Goal: Obtain resource: Obtain resource

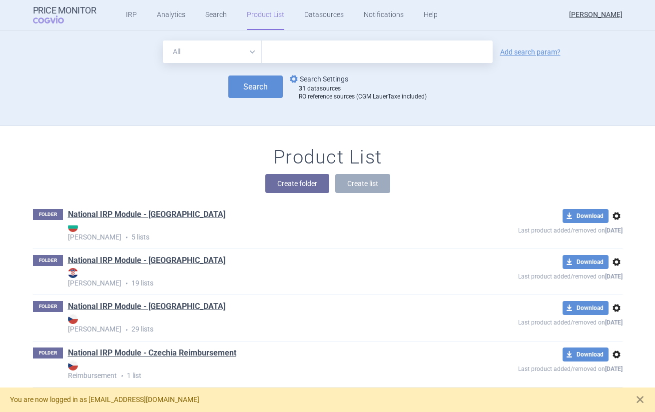
click at [315, 83] on link "options Search Settings" at bounding box center [318, 79] width 60 height 12
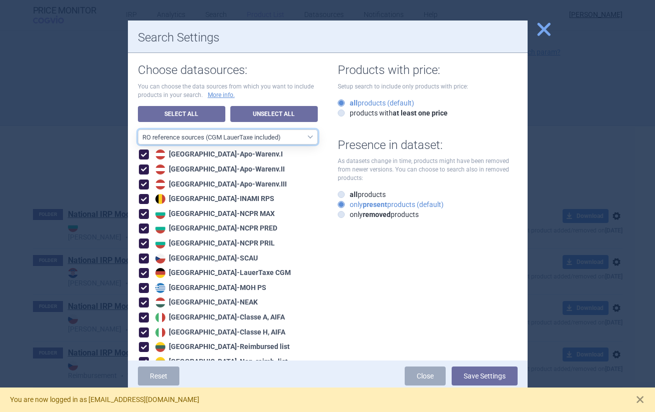
click at [262, 138] on select "All data sources CZ reference sources - Reimbursement SK reference sources - Of…" at bounding box center [228, 136] width 180 height 15
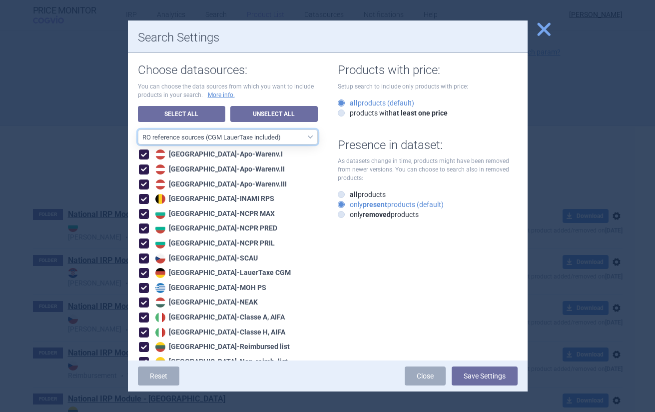
select select "ALL_DATA_SOURCES_ID"
click at [138, 129] on select "All data sources CZ reference sources - Reimbursement SK reference sources - Of…" at bounding box center [228, 136] width 180 height 15
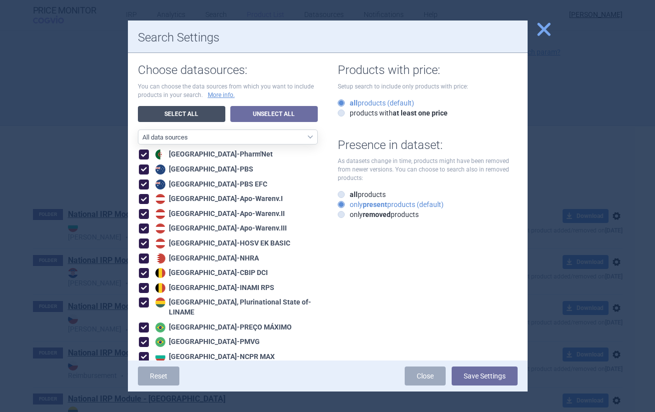
click at [200, 119] on link "Select All" at bounding box center [181, 114] width 87 height 16
click at [260, 117] on link "Unselect All" at bounding box center [273, 114] width 87 height 16
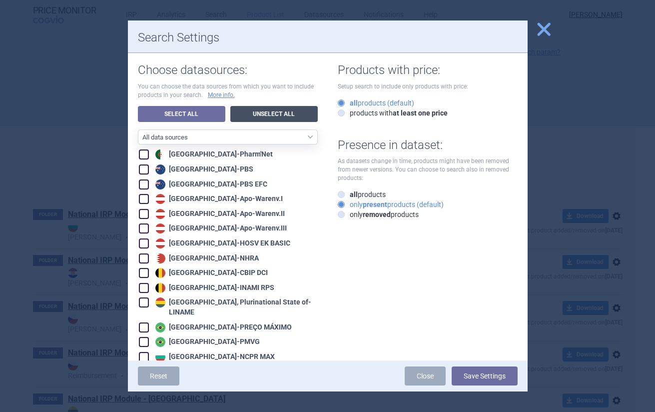
checkbox input "false"
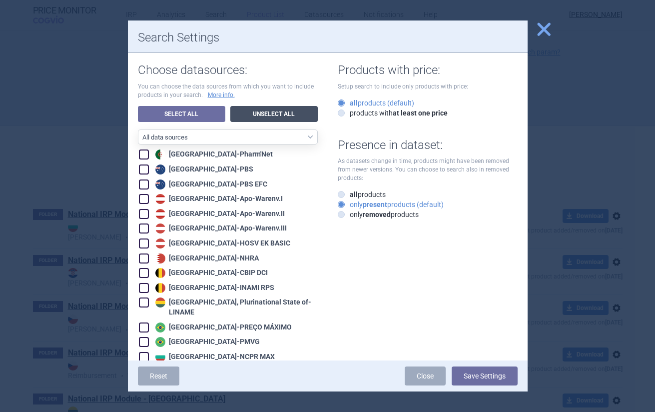
checkbox input "false"
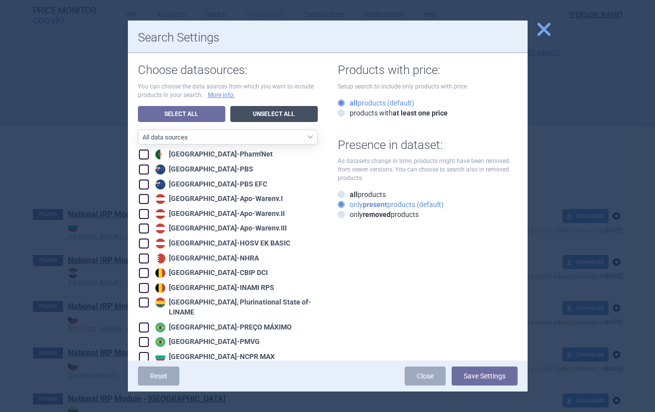
checkbox input "false"
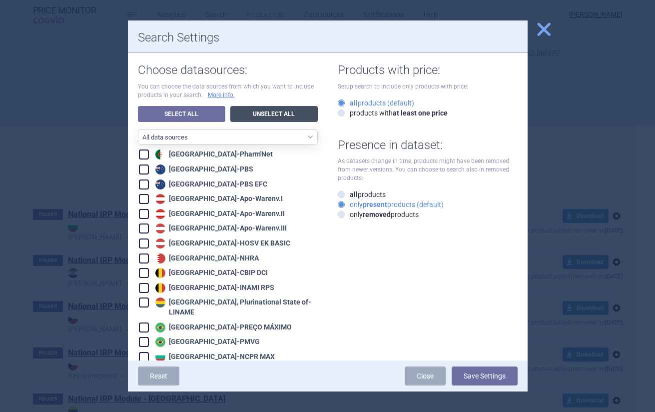
checkbox input "false"
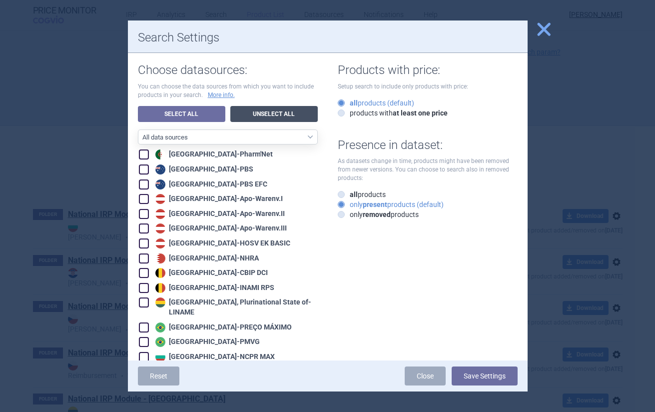
checkbox input "false"
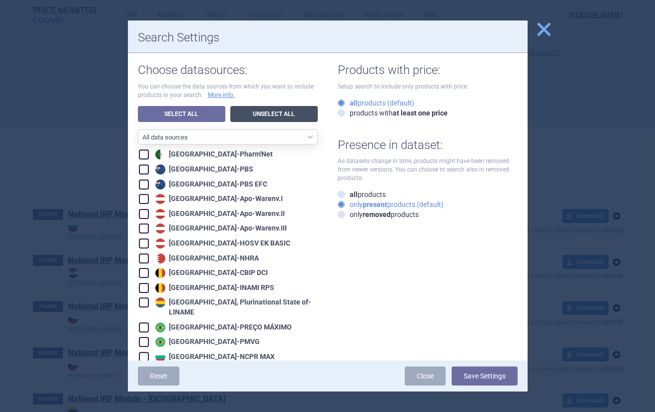
checkbox input "false"
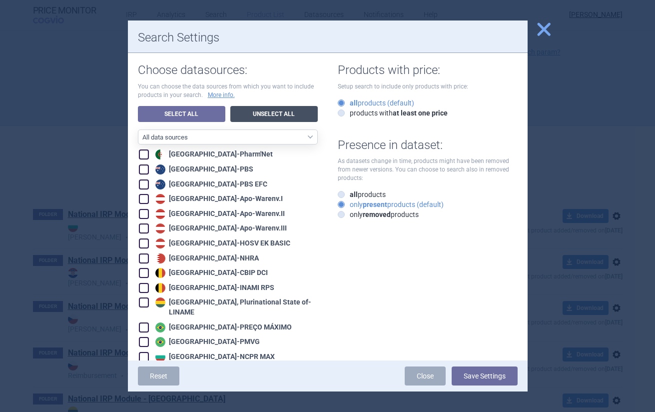
checkbox input "false"
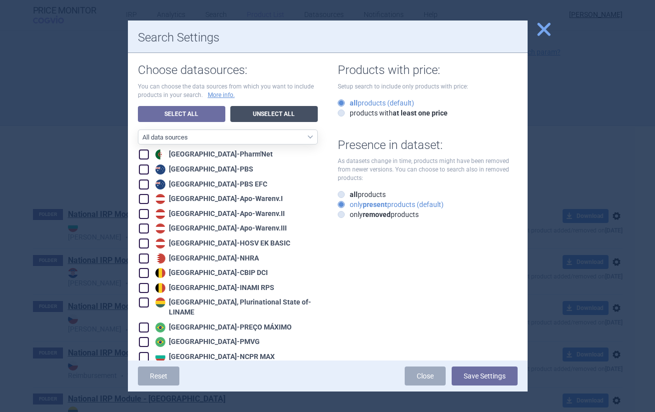
checkbox input "false"
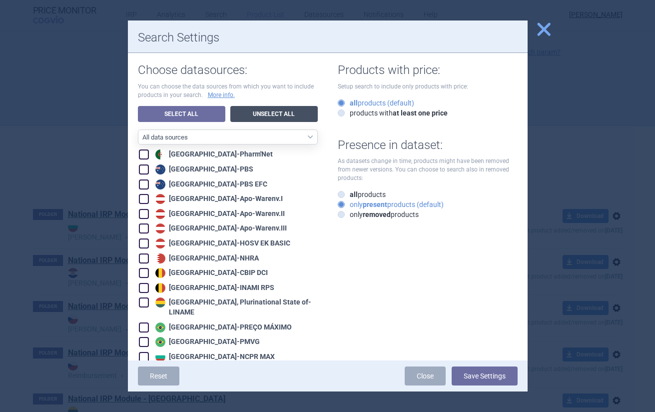
checkbox input "false"
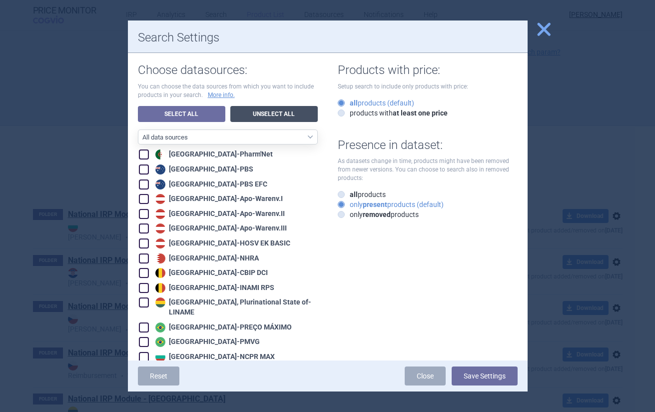
checkbox input "false"
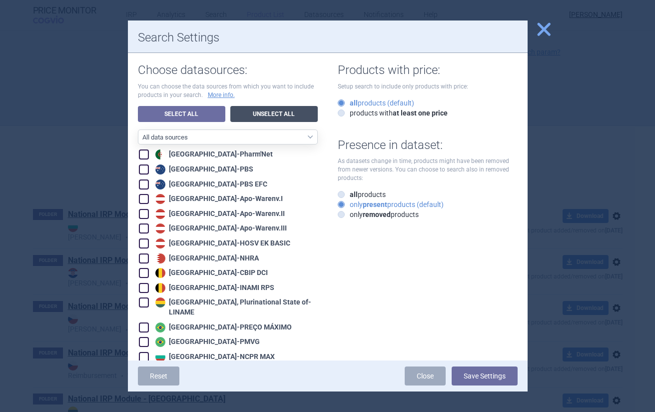
checkbox input "false"
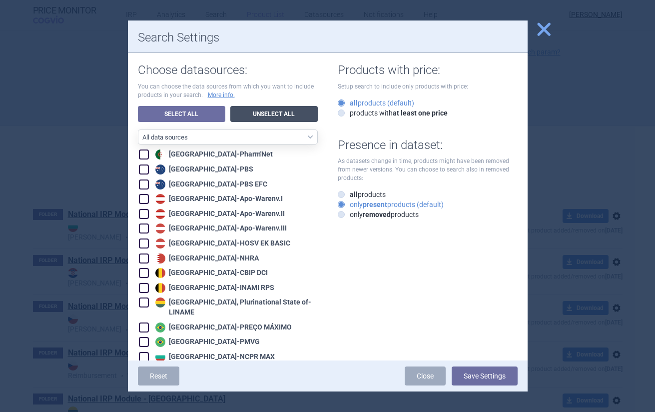
checkbox input "false"
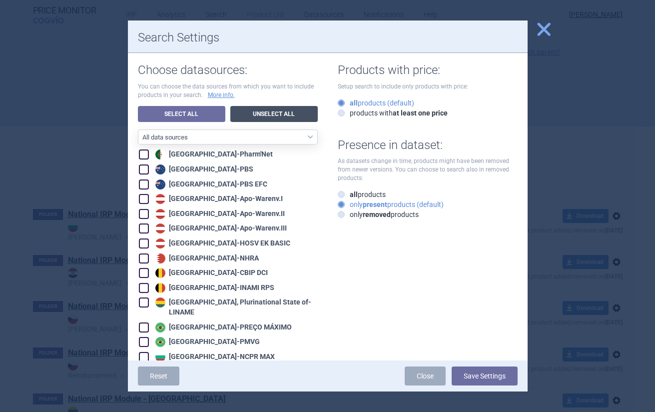
checkbox input "false"
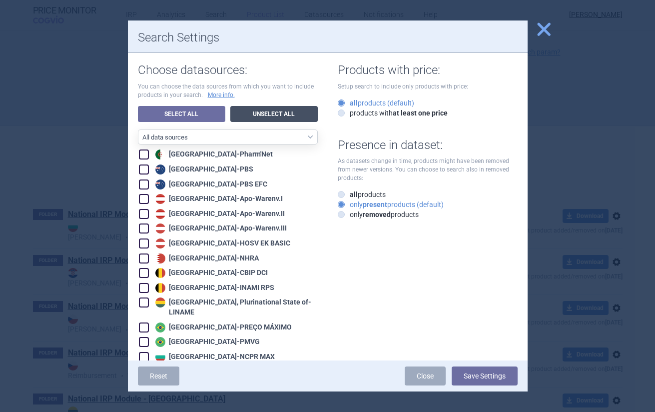
checkbox input "false"
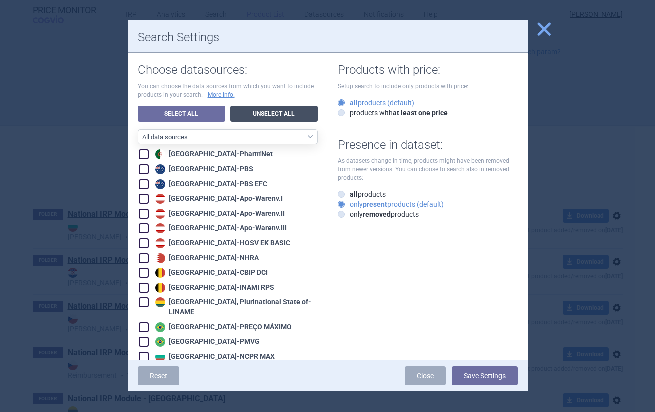
checkbox input "false"
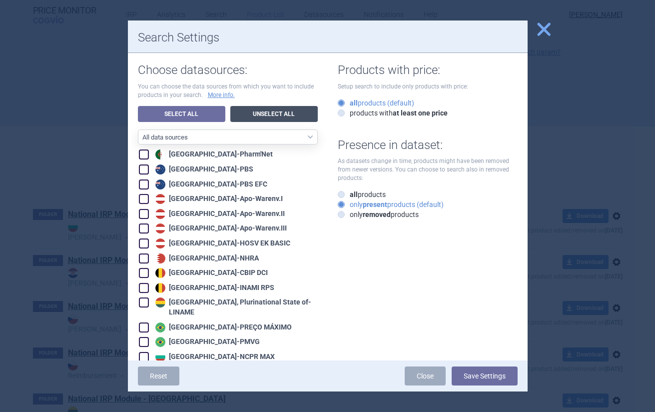
checkbox input "false"
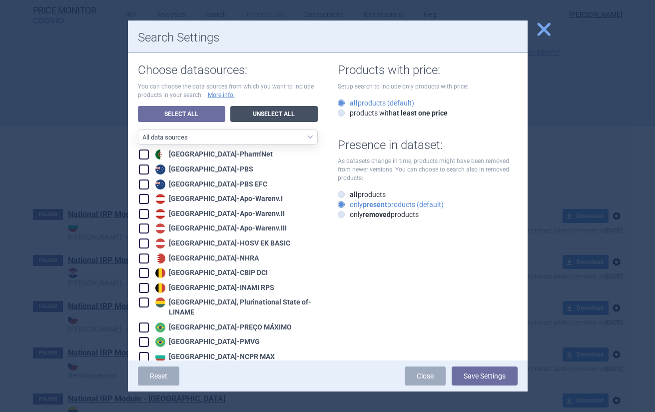
checkbox input "false"
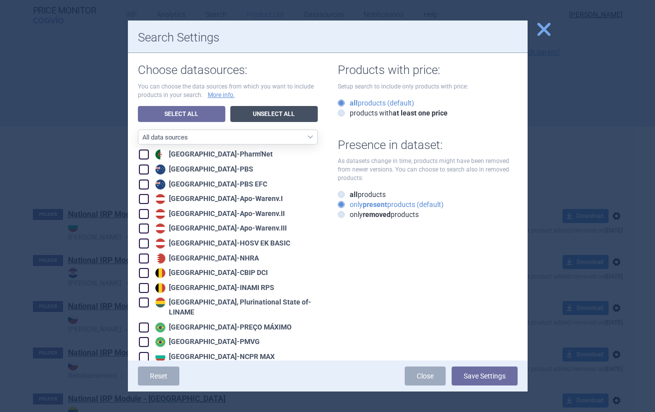
checkbox input "false"
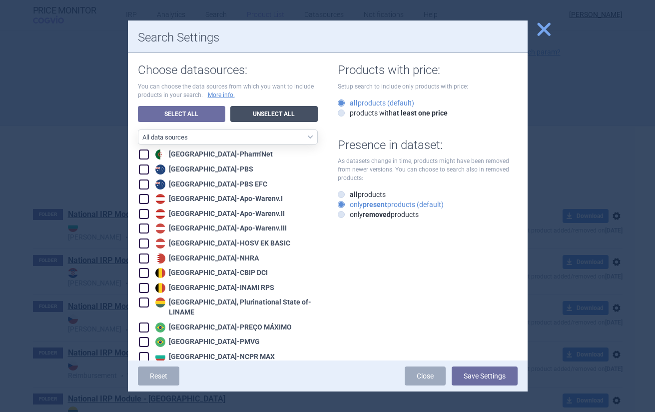
checkbox input "false"
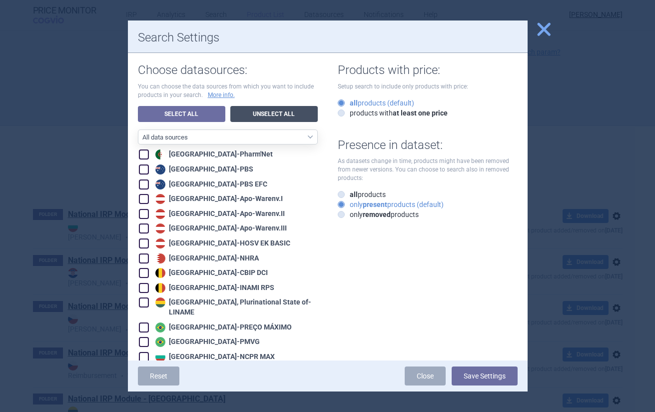
checkbox input "false"
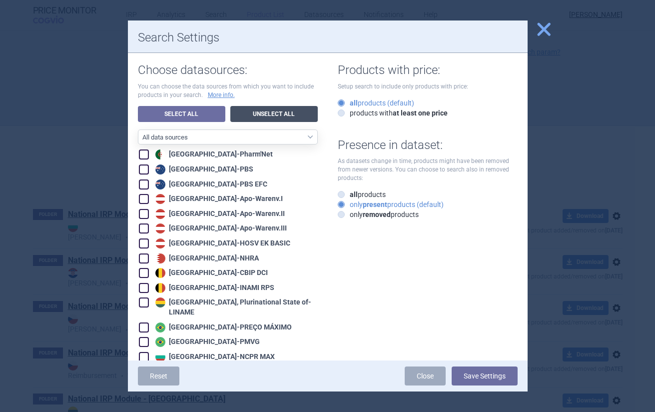
checkbox input "false"
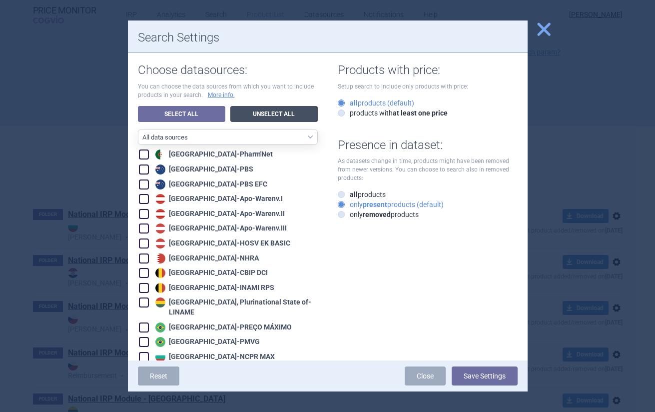
checkbox input "false"
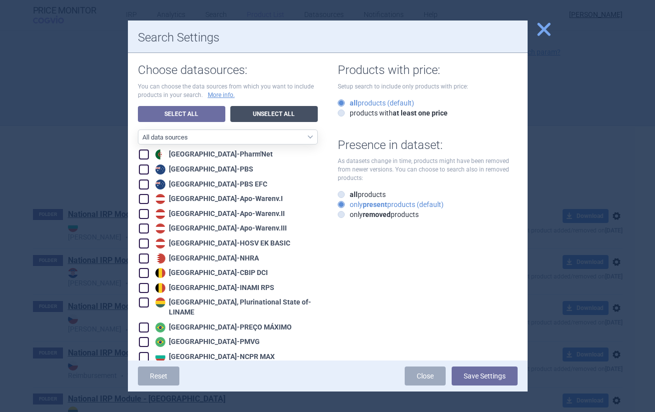
checkbox input "false"
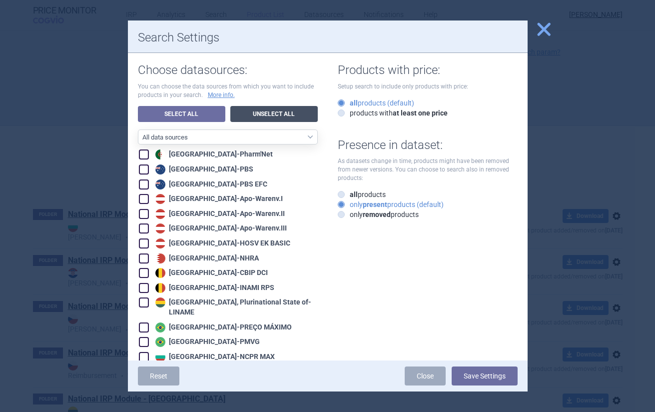
checkbox input "false"
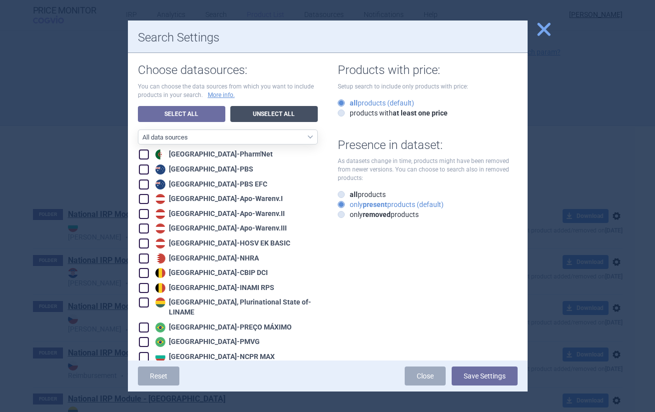
checkbox input "false"
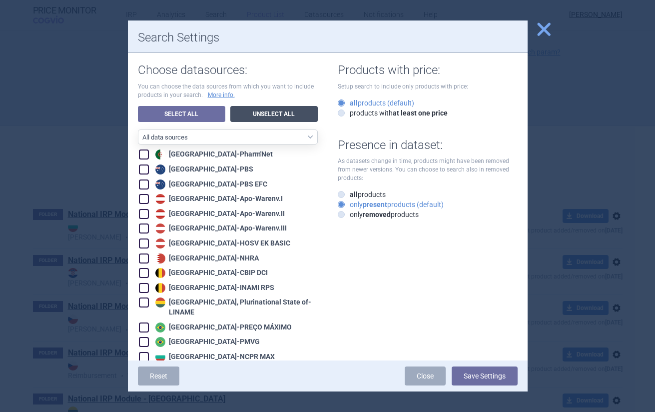
checkbox input "false"
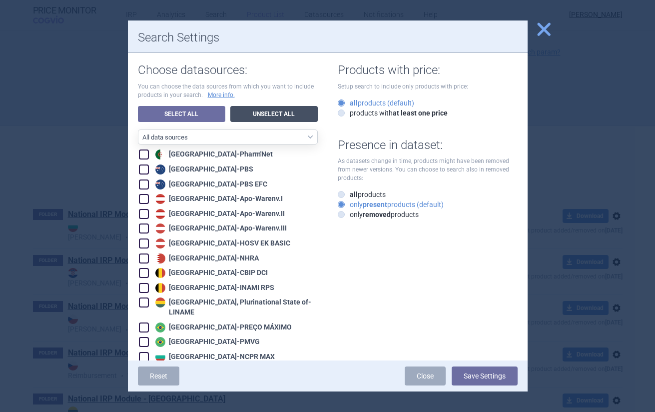
checkbox input "false"
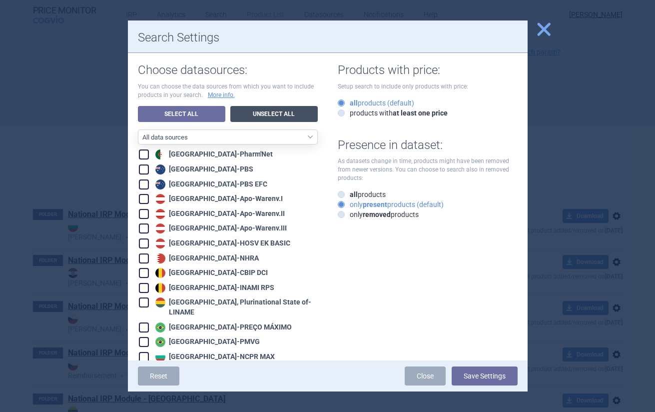
checkbox input "false"
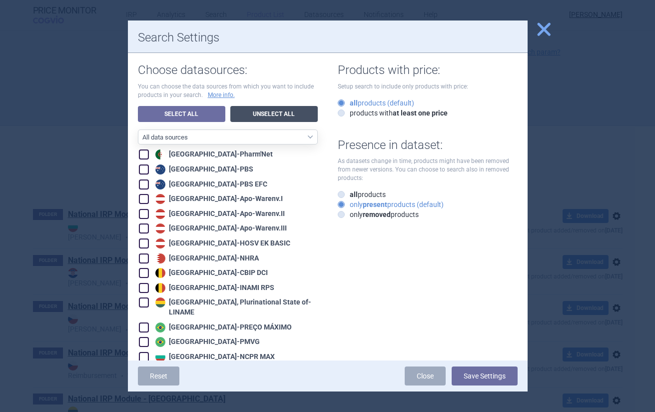
checkbox input "false"
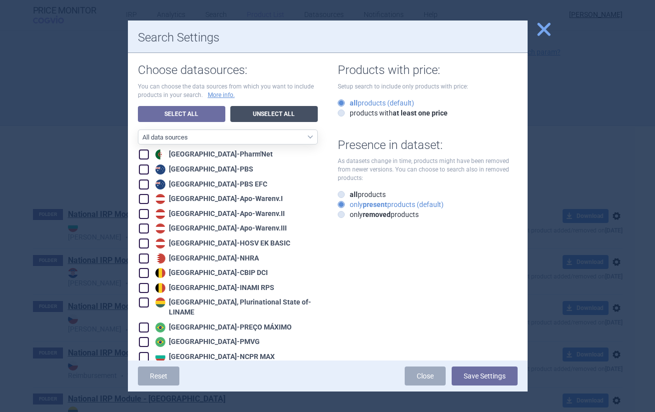
checkbox input "false"
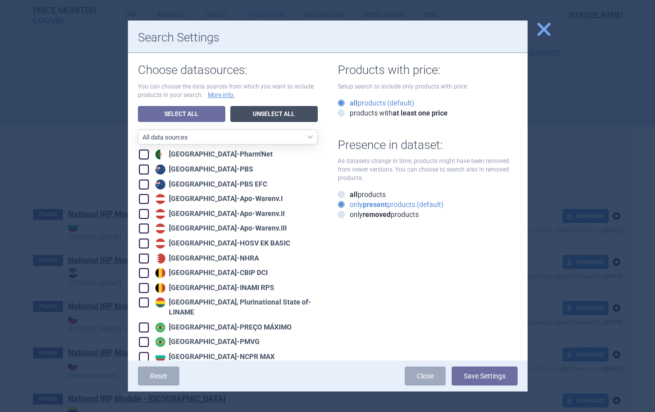
checkbox input "false"
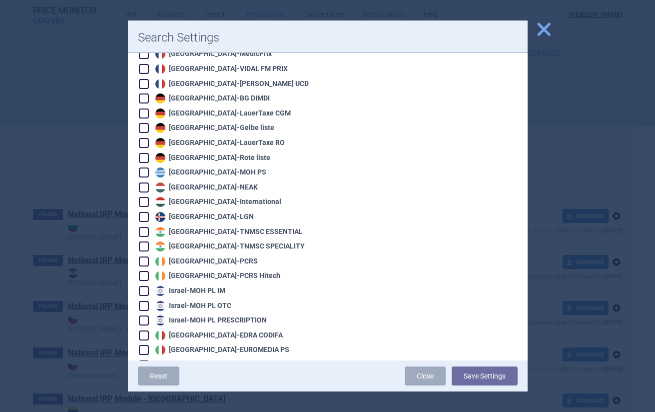
scroll to position [1126, 0]
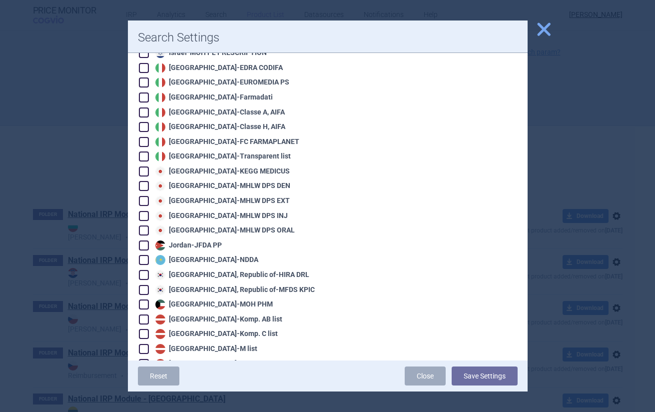
click at [185, 255] on div "[GEOGRAPHIC_DATA] - [GEOGRAPHIC_DATA]" at bounding box center [205, 260] width 105 height 10
checkbox input "true"
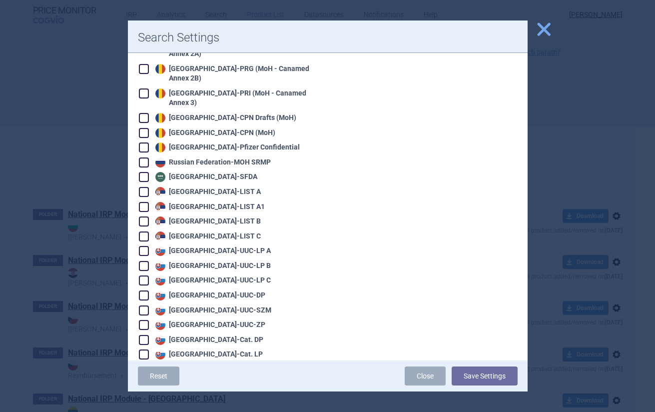
scroll to position [2179, 0]
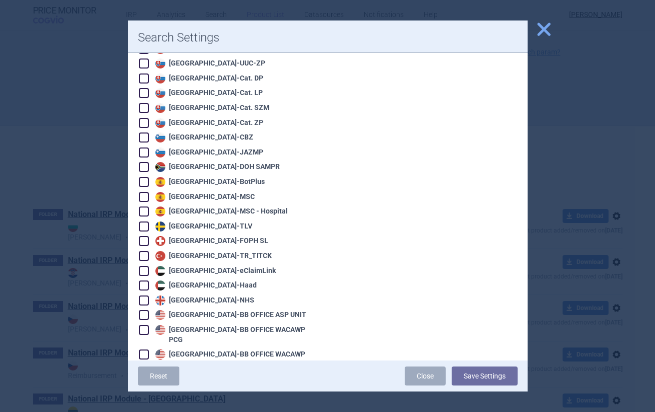
checkbox input "true"
click at [482, 378] on button "Save Settings" at bounding box center [485, 375] width 66 height 19
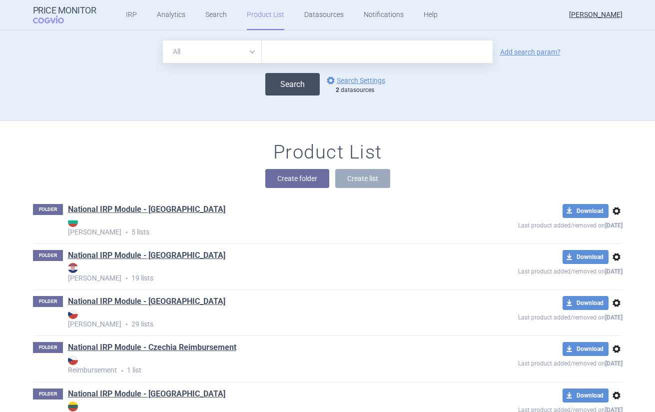
click at [290, 73] on button "Search" at bounding box center [292, 84] width 54 height 22
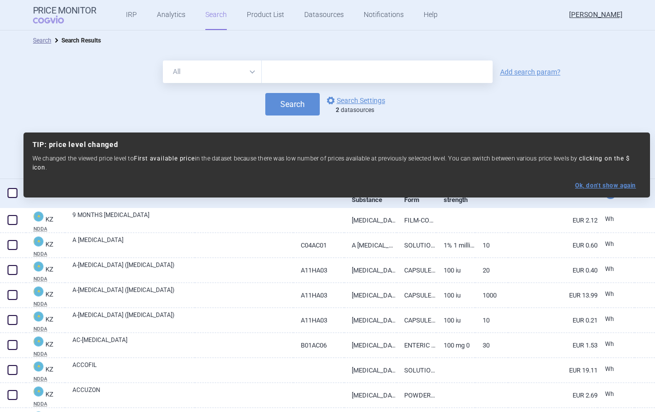
click at [604, 182] on button "Ok, don ' t show again" at bounding box center [605, 185] width 61 height 7
select select "ex-factory"
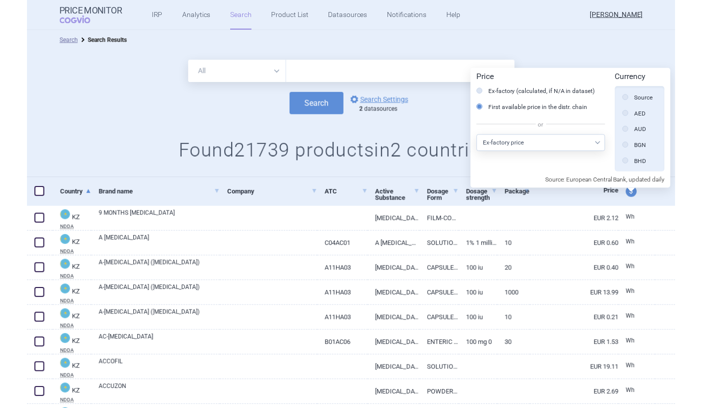
scroll to position [225, 0]
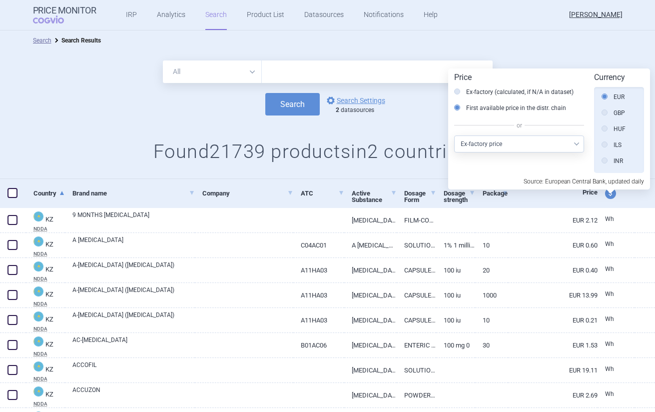
click at [150, 139] on div "All Brand Name ATC Company Active Substance Country Newer than Add search param…" at bounding box center [327, 114] width 655 height 128
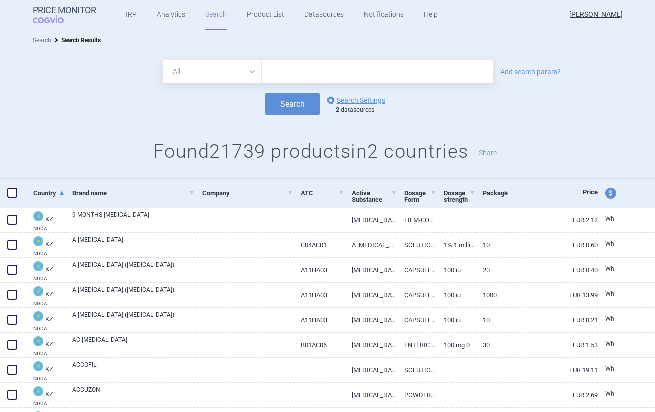
click at [212, 78] on select "All Brand Name ATC Company Active Substance Country Newer than" at bounding box center [212, 71] width 99 height 22
select select "country"
click at [163, 60] on select "All Brand Name ATC Company Active Substance Country Newer than" at bounding box center [212, 71] width 99 height 22
click at [284, 65] on input "text" at bounding box center [377, 71] width 221 height 13
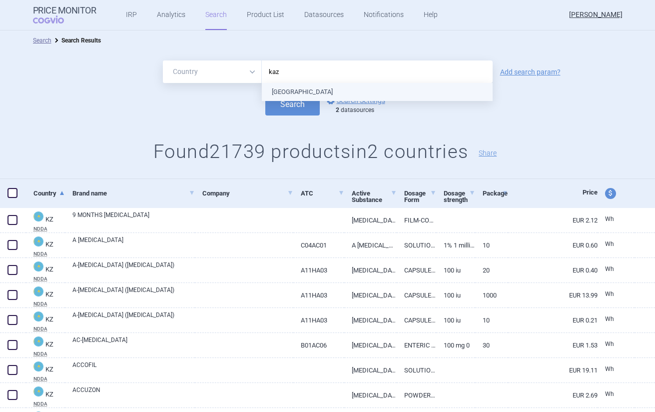
type input "kaza"
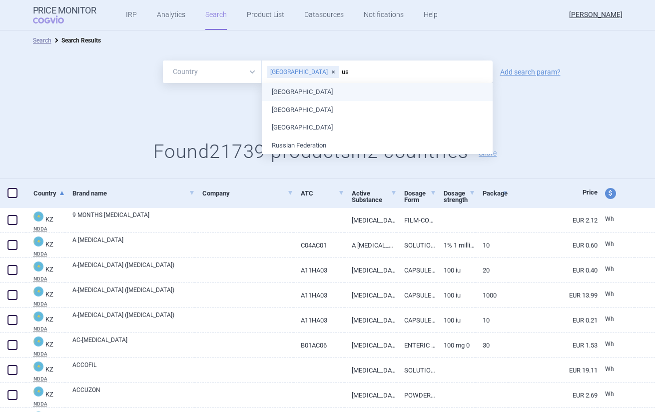
type input "u"
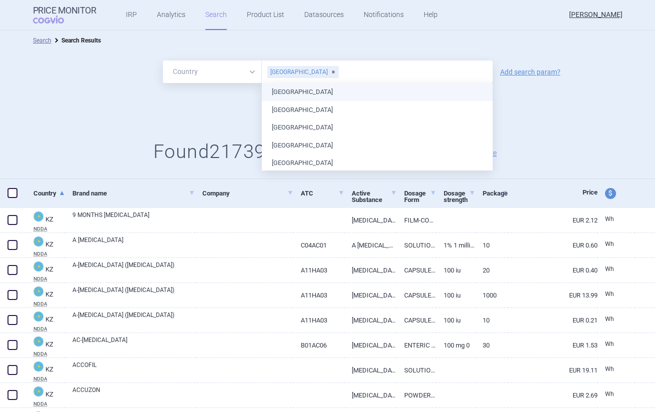
click at [323, 30] on div "Search Search Results" at bounding box center [327, 40] width 655 height 20
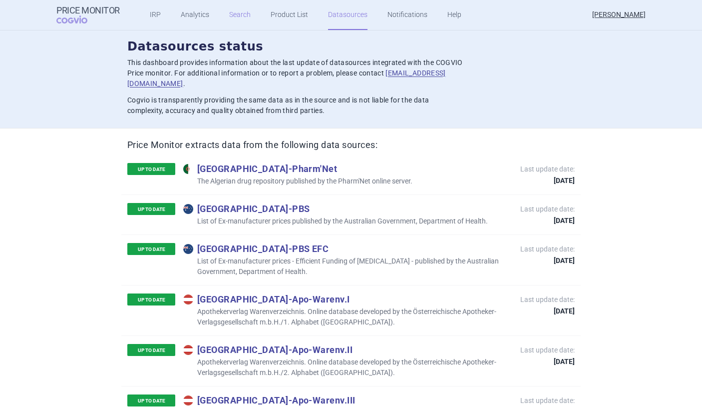
click at [232, 13] on link "Search" at bounding box center [239, 15] width 21 height 30
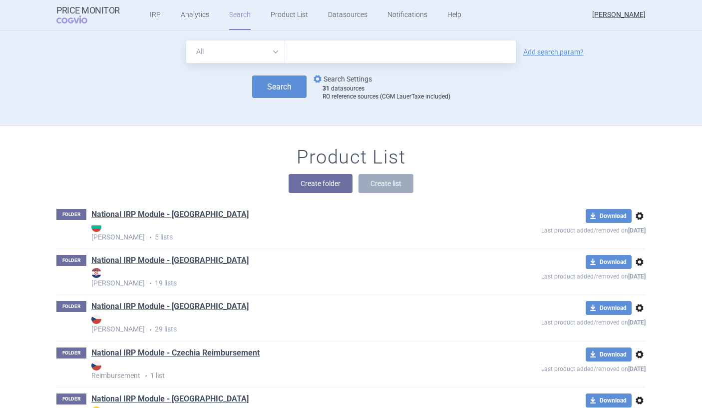
click at [354, 81] on link "options Search Settings" at bounding box center [342, 79] width 60 height 12
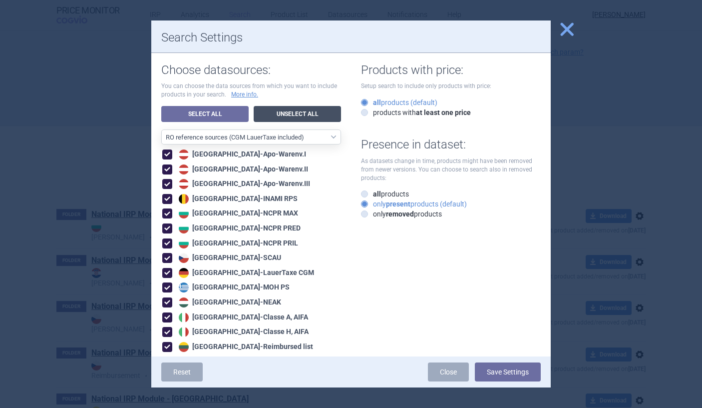
click at [301, 113] on link "Unselect All" at bounding box center [297, 114] width 87 height 16
select select "ALL_DATA_SOURCES_ID"
checkbox input "false"
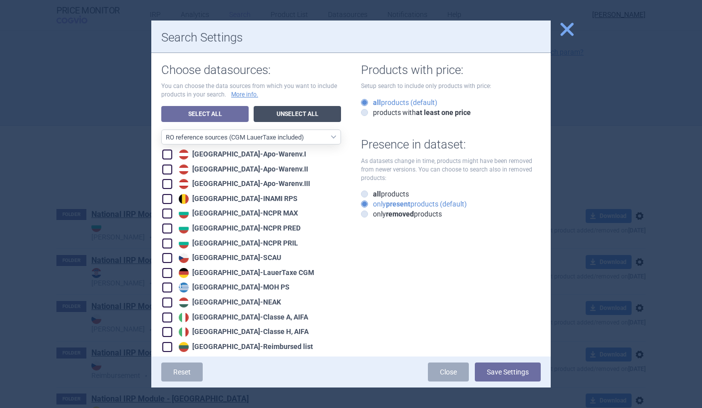
checkbox input "false"
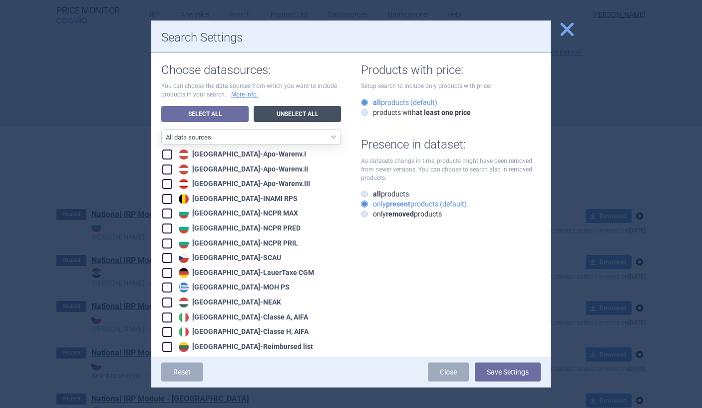
checkbox input "false"
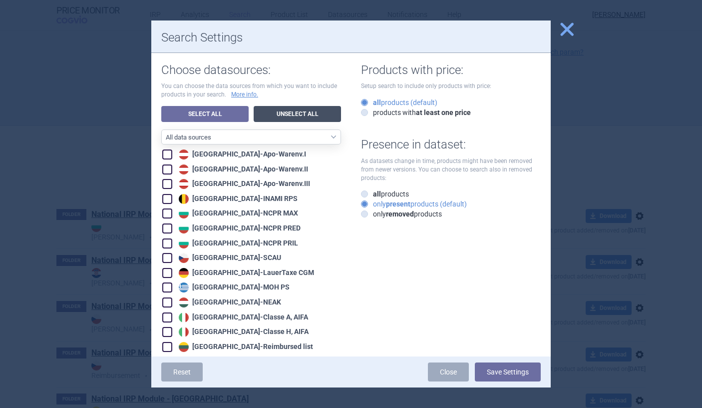
checkbox input "false"
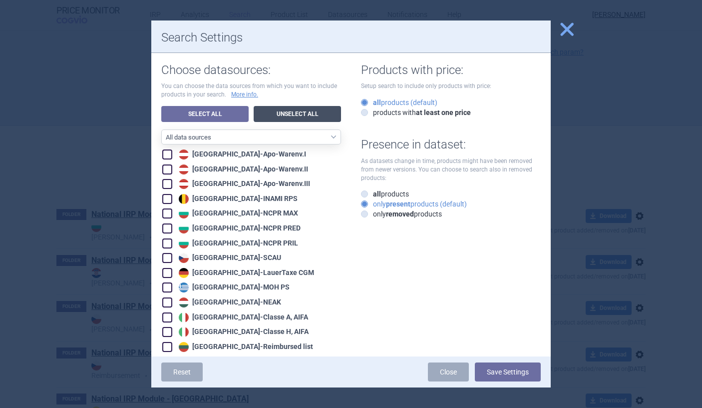
checkbox input "false"
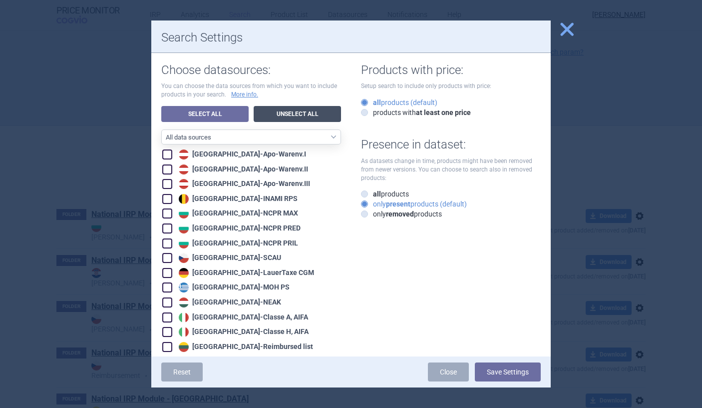
checkbox input "false"
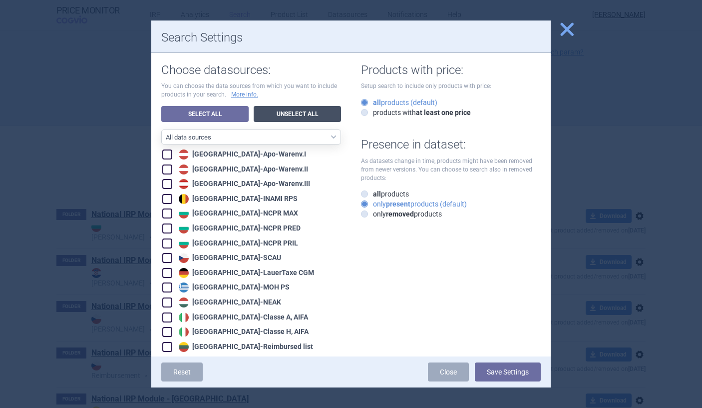
checkbox input "false"
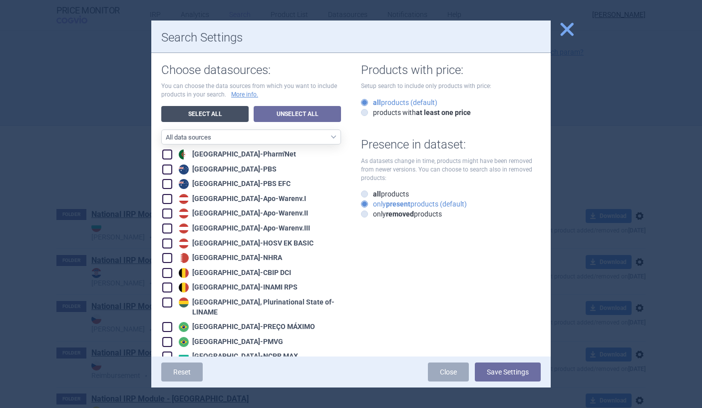
click at [220, 110] on link "Select All" at bounding box center [204, 114] width 87 height 16
checkbox input "true"
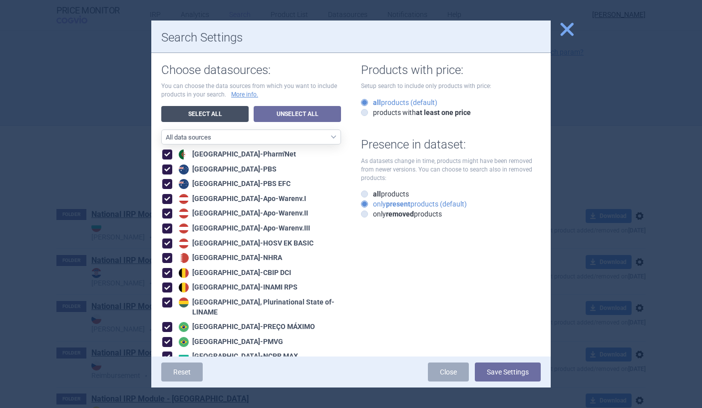
checkbox input "true"
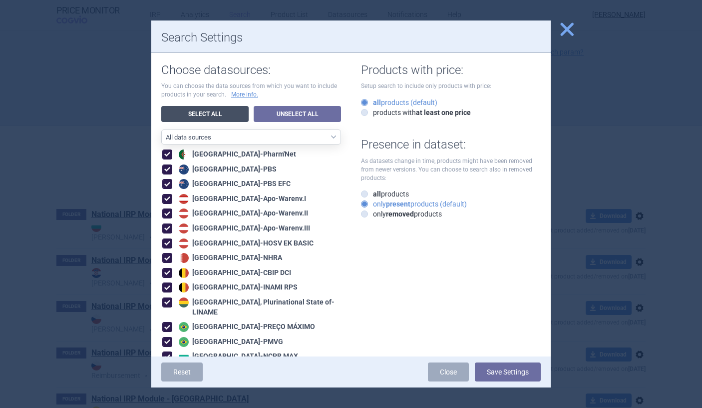
checkbox input "true"
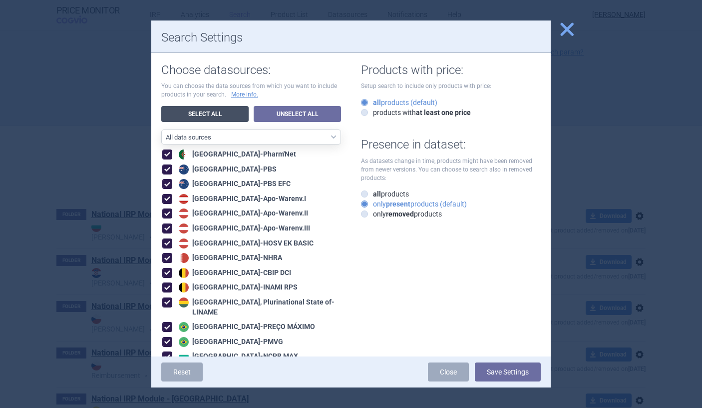
checkbox input "true"
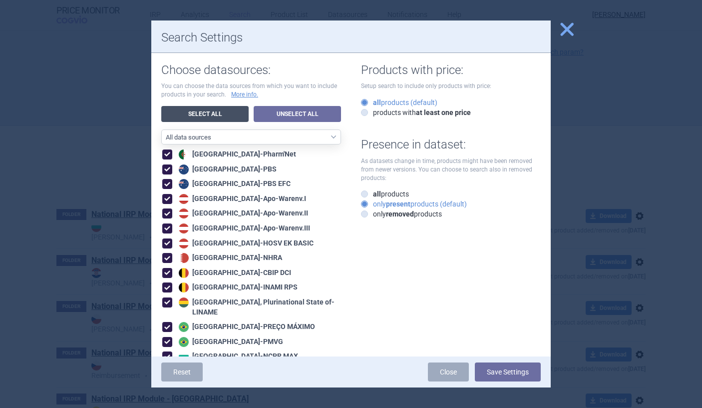
checkbox input "true"
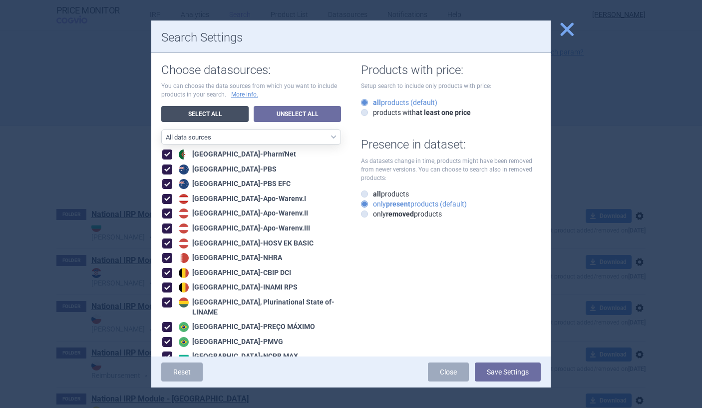
checkbox input "true"
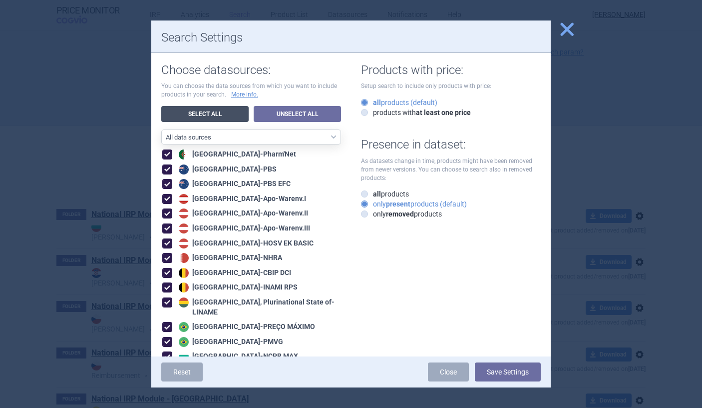
checkbox input "true"
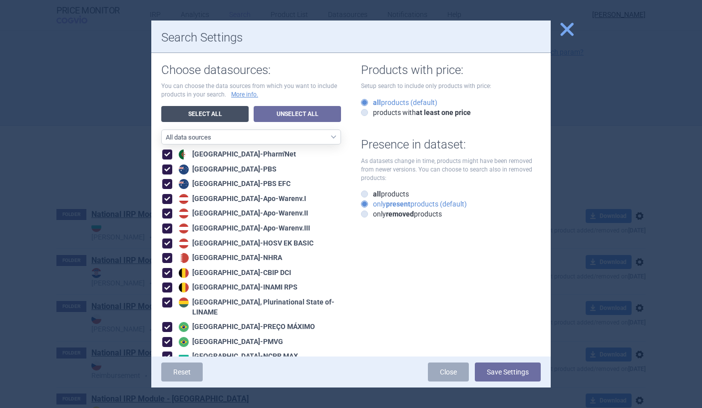
checkbox input "true"
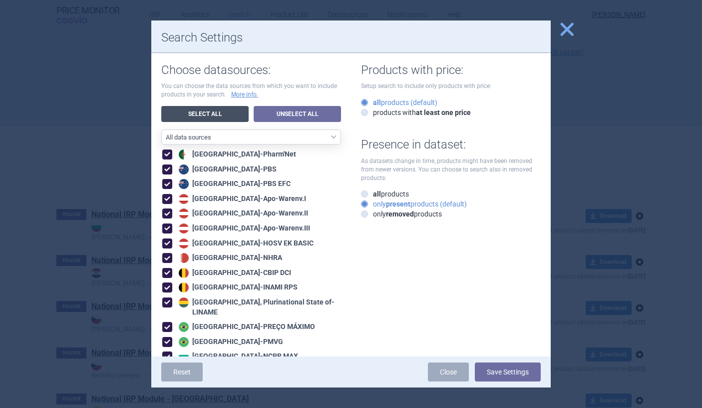
checkbox input "true"
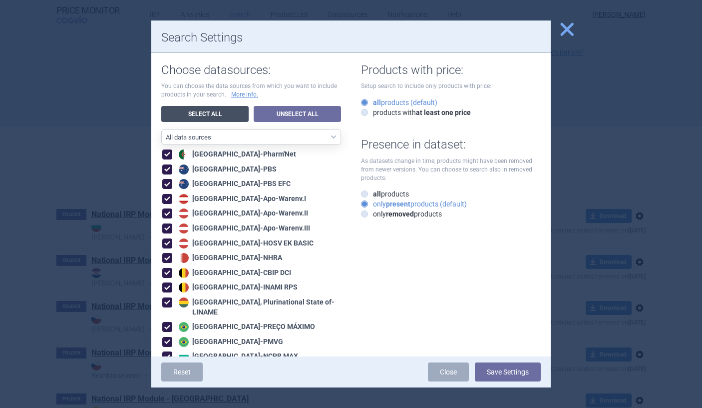
checkbox input "true"
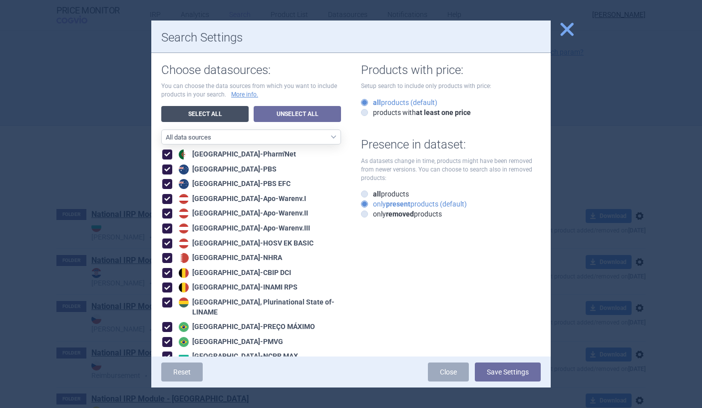
checkbox input "true"
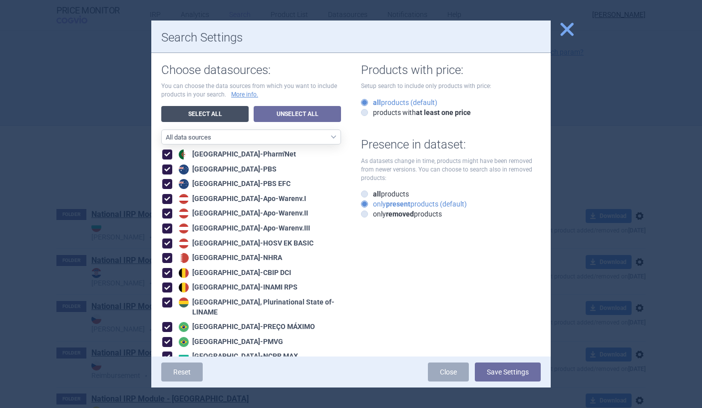
checkbox input "true"
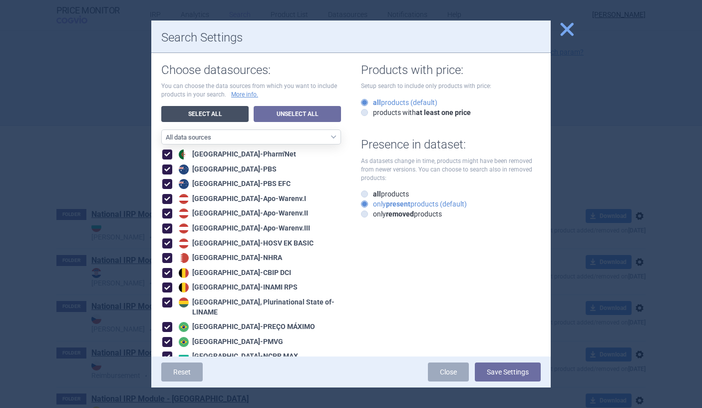
checkbox input "true"
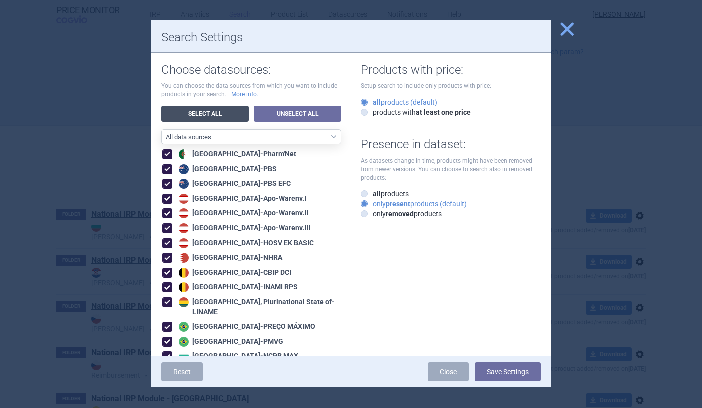
checkbox input "true"
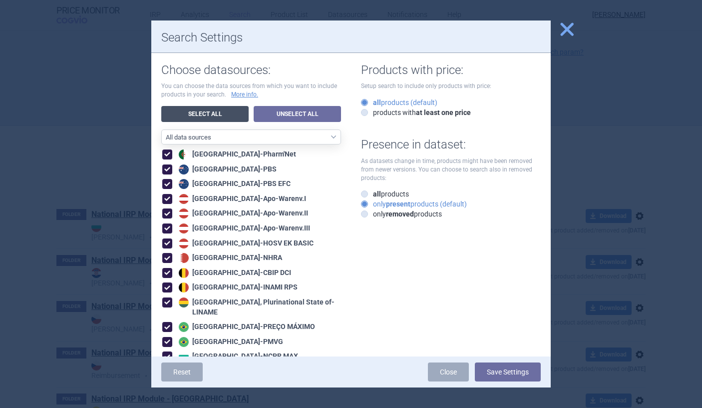
checkbox input "true"
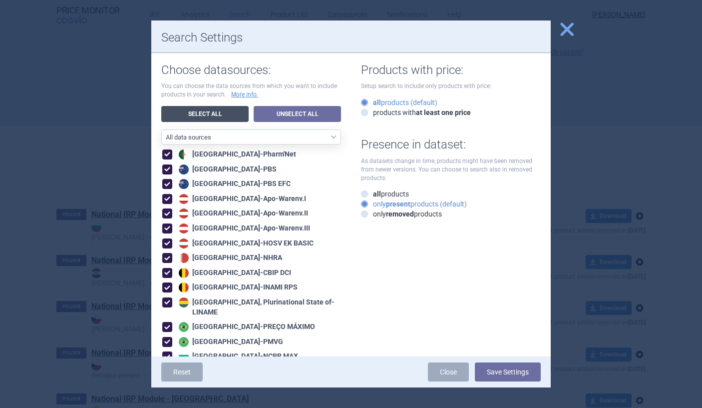
checkbox input "true"
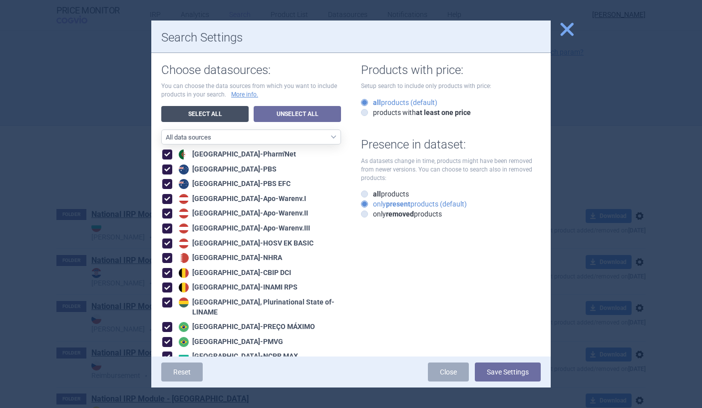
checkbox input "true"
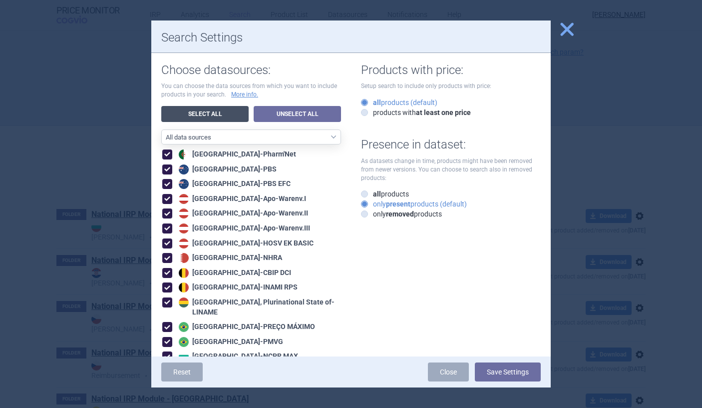
checkbox input "true"
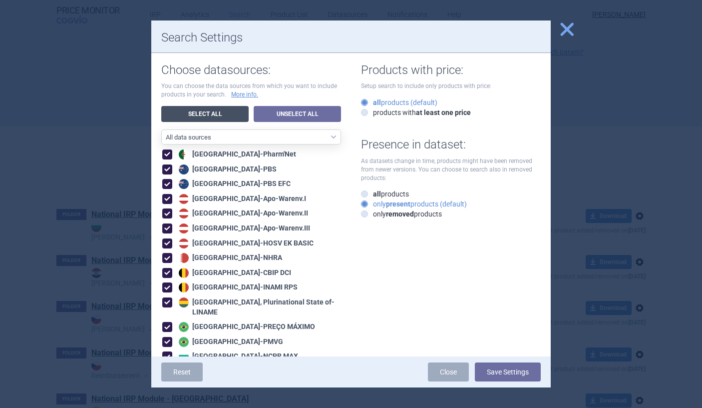
checkbox input "true"
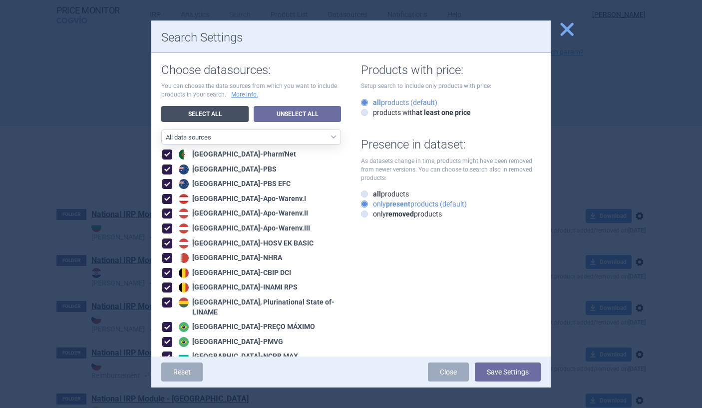
checkbox input "true"
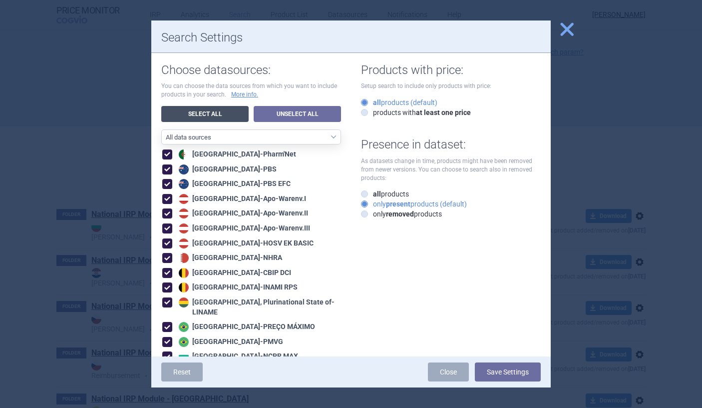
checkbox input "true"
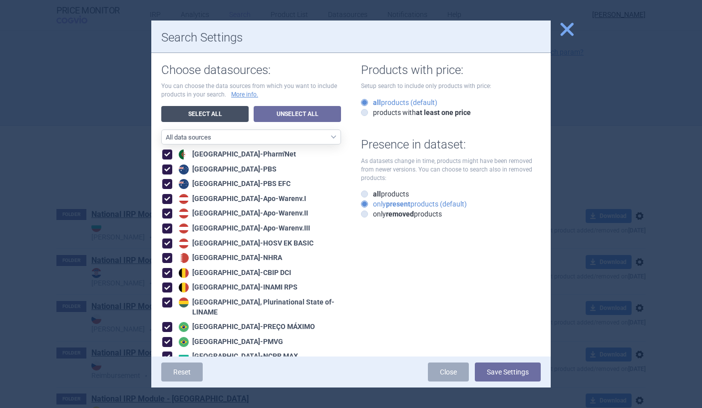
checkbox input "true"
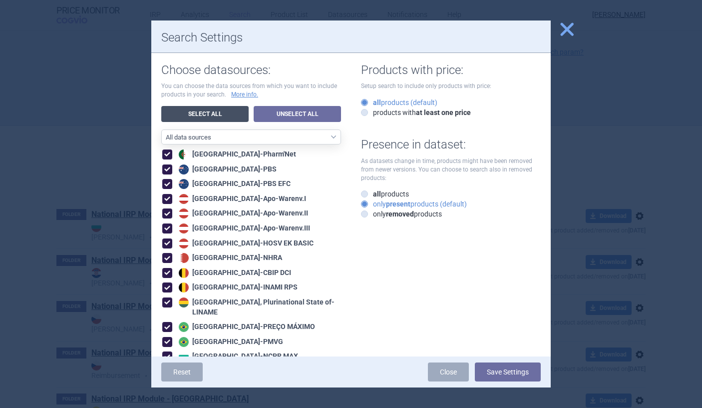
checkbox input "true"
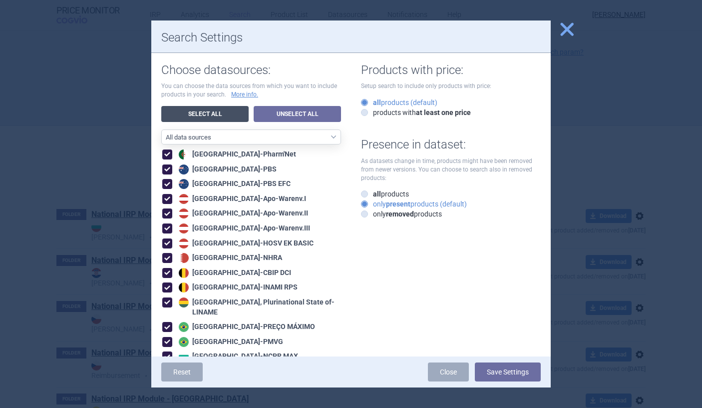
checkbox input "true"
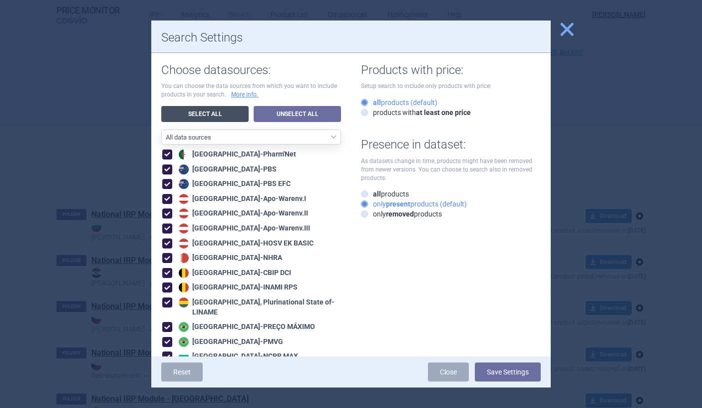
checkbox input "true"
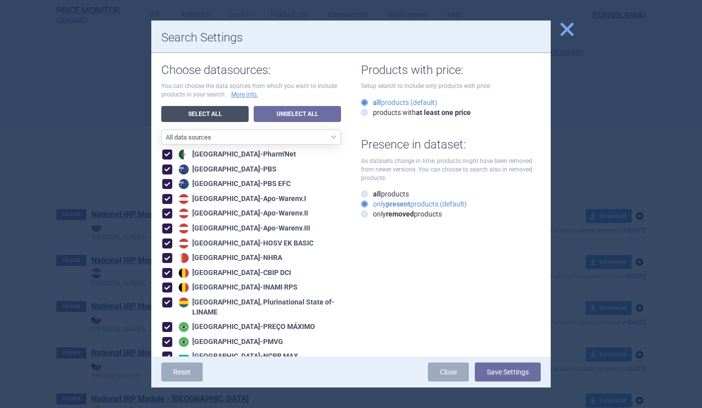
checkbox input "true"
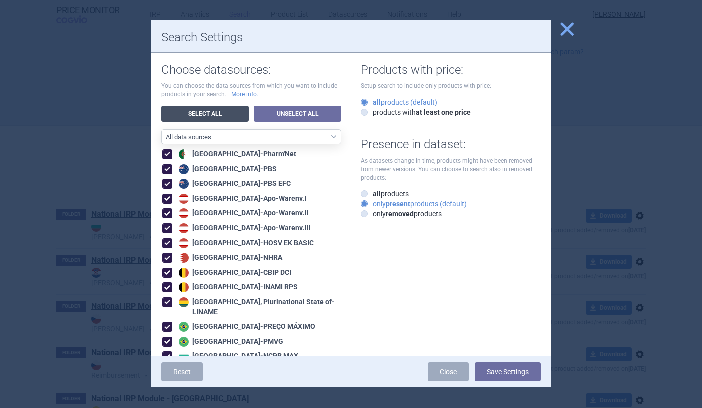
checkbox input "true"
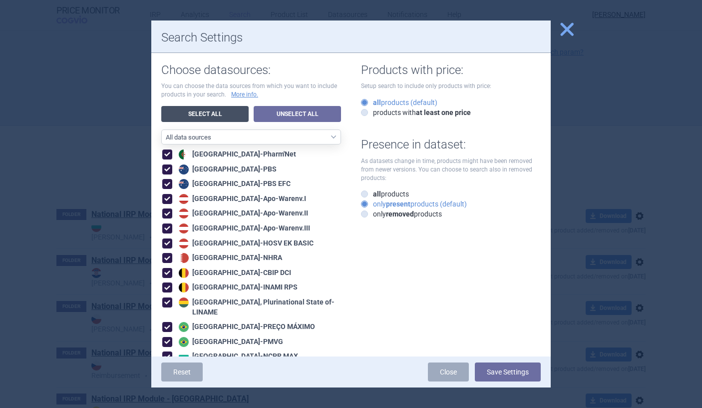
checkbox input "true"
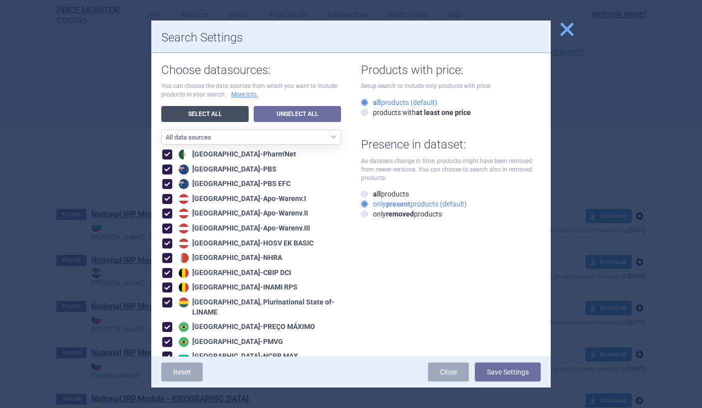
checkbox input "true"
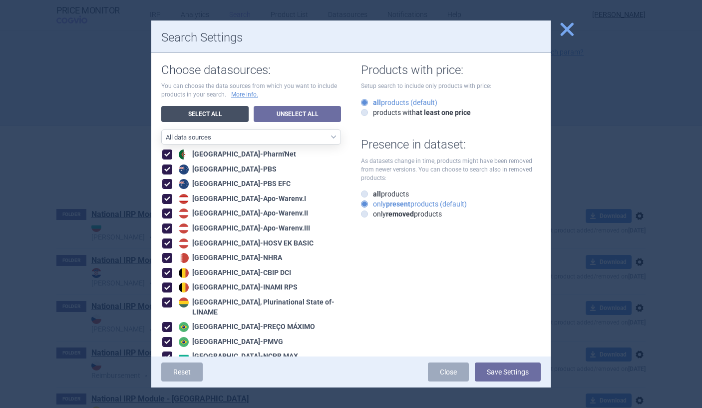
checkbox input "true"
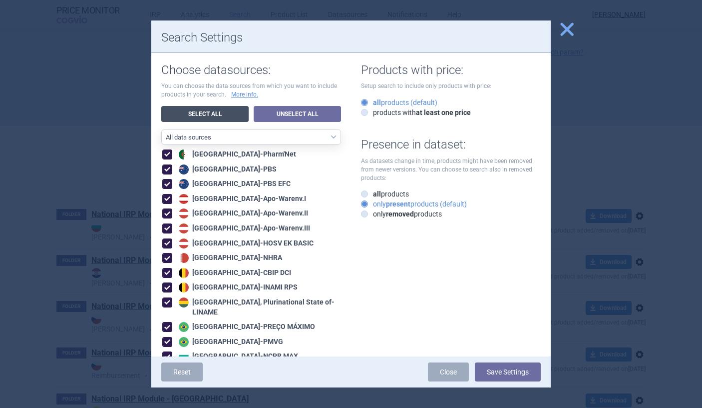
checkbox input "true"
click at [512, 372] on button "Save Settings" at bounding box center [508, 371] width 66 height 19
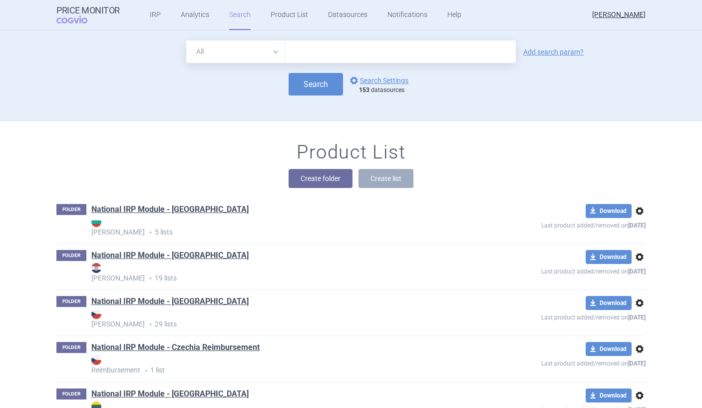
click at [231, 62] on select "All Brand Name ATC Company Active Substance Country Newer than" at bounding box center [235, 51] width 99 height 22
click at [186, 40] on select "All Brand Name ATC Company Active Substance Country Newer than" at bounding box center [235, 51] width 99 height 22
click at [225, 48] on select "All Brand Name ATC Company Active Substance Country Newer than" at bounding box center [235, 51] width 99 height 22
select select "brandName"
click at [186, 40] on select "All Brand Name ATC Company Active Substance Country Newer than" at bounding box center [235, 51] width 99 height 22
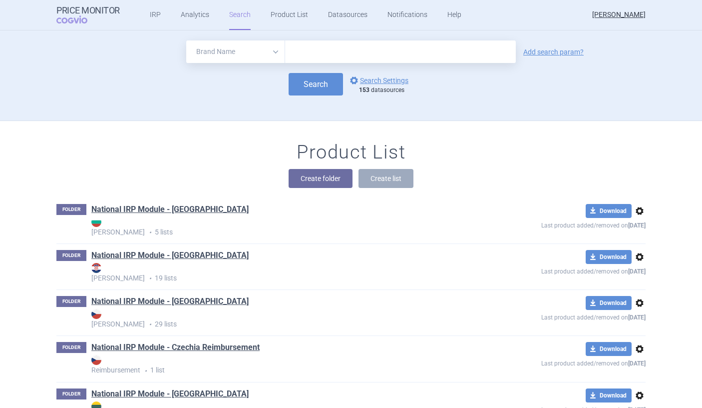
click at [317, 52] on input "text" at bounding box center [400, 51] width 231 height 22
paste input "Quamatel"
type input "Quamatel"
click at [321, 83] on button "Search" at bounding box center [316, 84] width 54 height 22
select select "brandName"
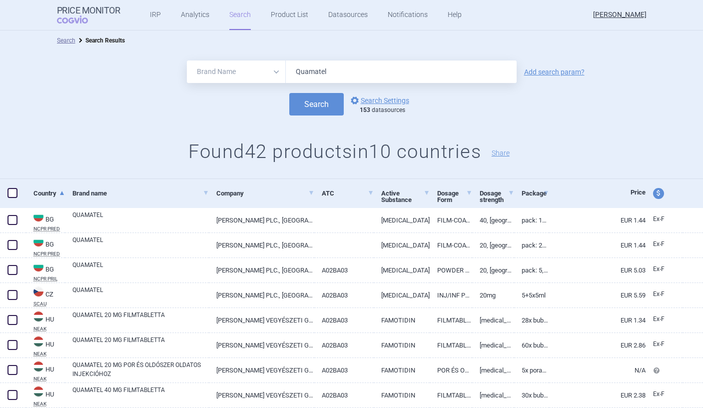
click at [334, 80] on input "Quamatel" at bounding box center [401, 71] width 231 height 22
paste input "Panangin"
type input "Quamatel, Panangin"
click at [313, 100] on button "Search" at bounding box center [316, 104] width 54 height 22
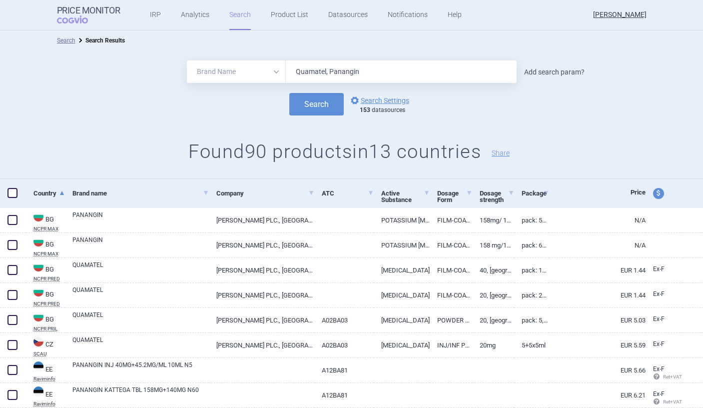
click at [538, 73] on link "Add search param?" at bounding box center [554, 71] width 60 height 7
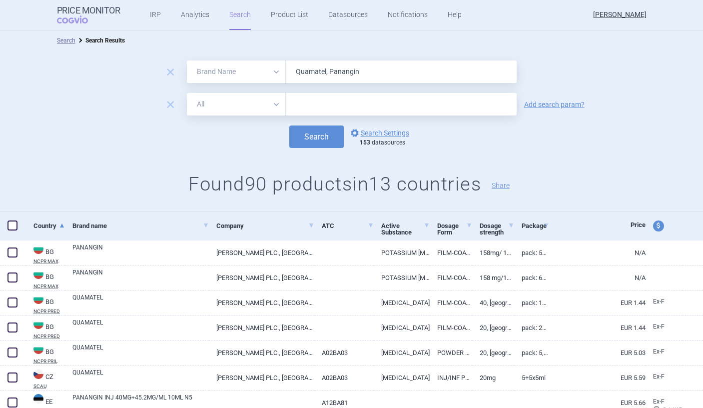
click at [223, 97] on select "All Brand Name ATC Company Active Substance Country Newer than" at bounding box center [236, 104] width 99 height 22
select select "country"
click at [187, 93] on select "All Brand Name ATC Company Active Substance Country Newer than" at bounding box center [236, 104] width 99 height 22
click at [309, 106] on input "text" at bounding box center [401, 104] width 221 height 13
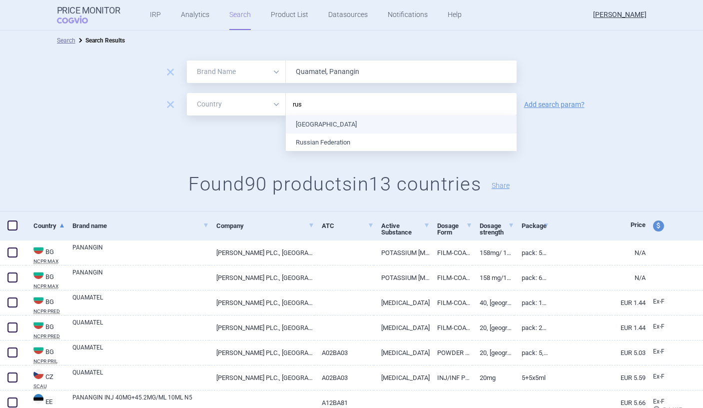
type input "russ"
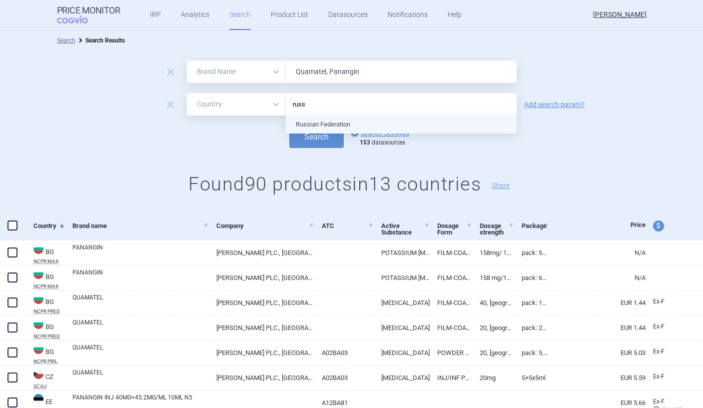
click at [311, 128] on ul "Russian Federation" at bounding box center [401, 124] width 231 height 18
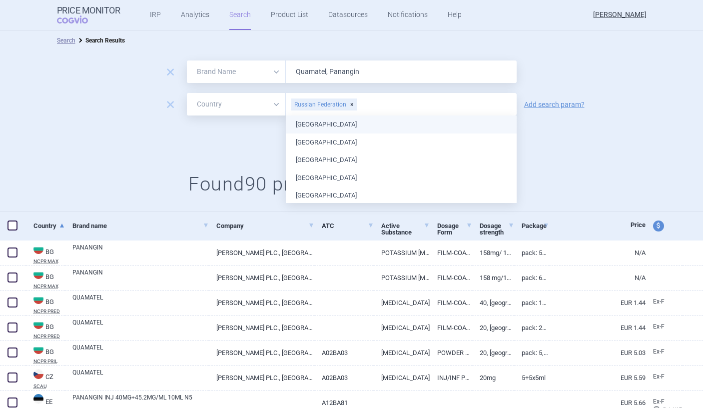
click at [235, 143] on div "Search options Search Settings 153 datasources" at bounding box center [351, 136] width 703 height 22
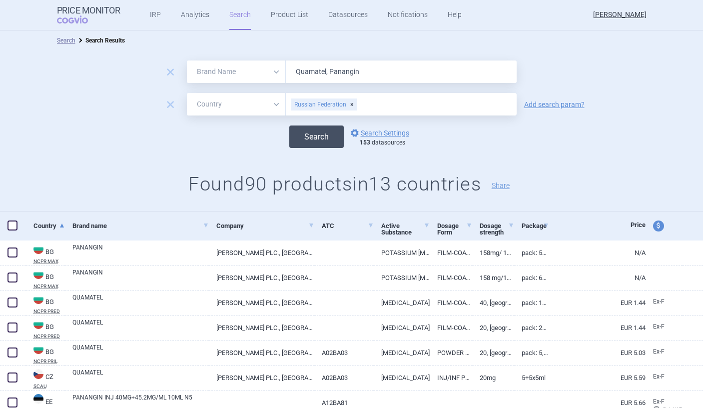
click at [315, 147] on button "Search" at bounding box center [316, 136] width 54 height 22
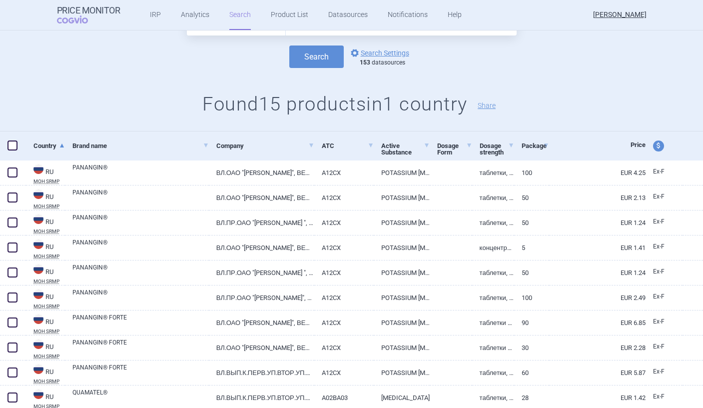
scroll to position [239, 0]
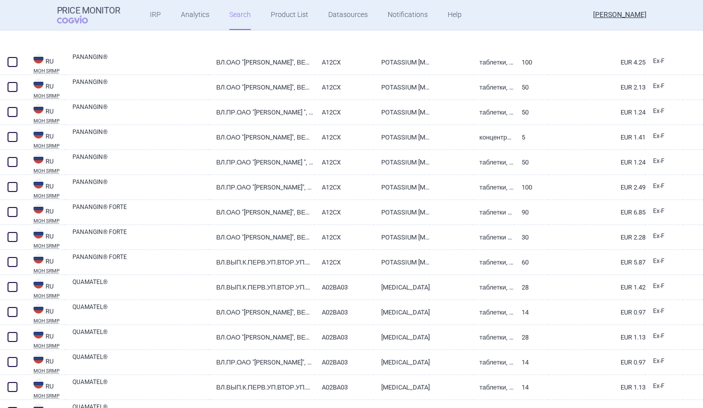
select select "brandName"
select select "country"
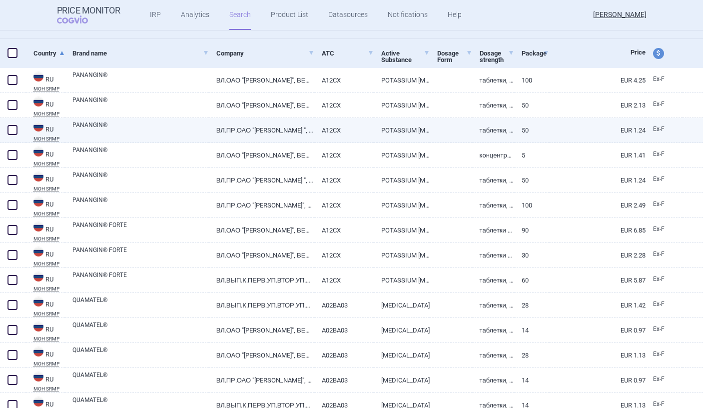
scroll to position [0, 0]
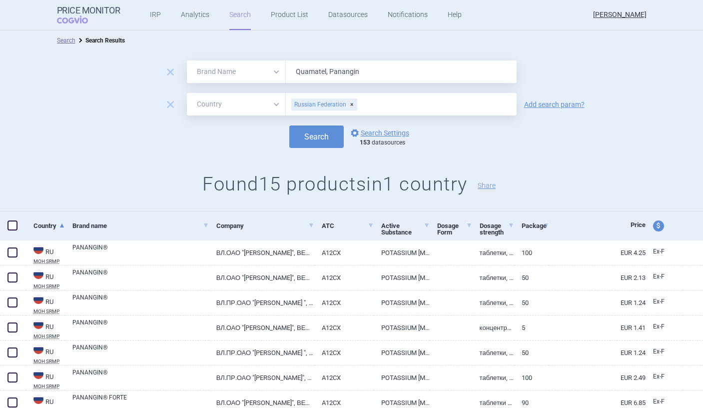
click at [396, 108] on input "text" at bounding box center [434, 104] width 153 height 13
type input "moldo"
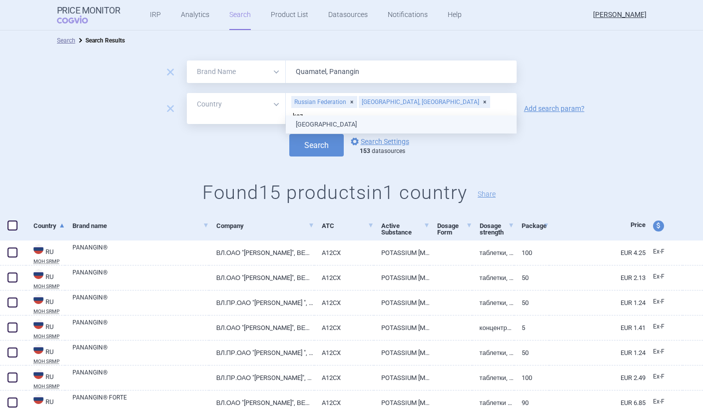
type input "kaza"
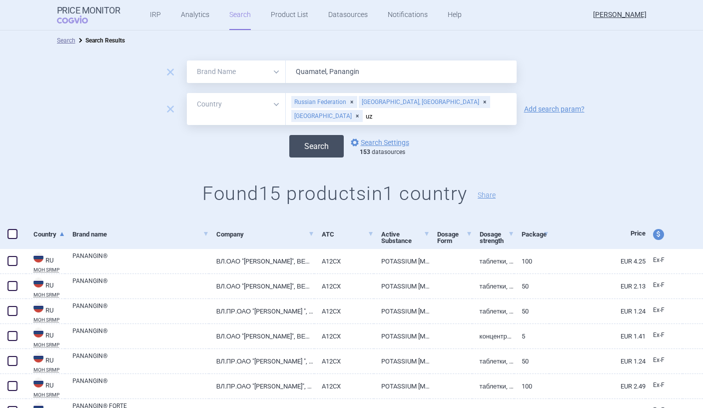
type input "u"
click at [256, 154] on div "Search options Search Settings 153 datasources" at bounding box center [351, 146] width 703 height 22
click at [318, 145] on button "Search" at bounding box center [316, 146] width 54 height 22
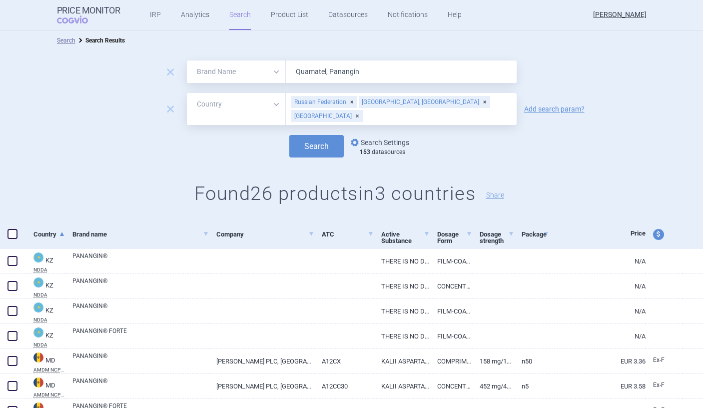
click at [396, 146] on link "options Search Settings" at bounding box center [379, 142] width 60 height 12
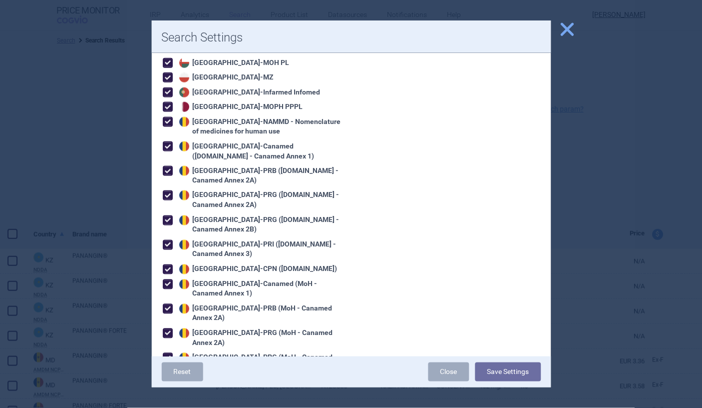
scroll to position [2183, 0]
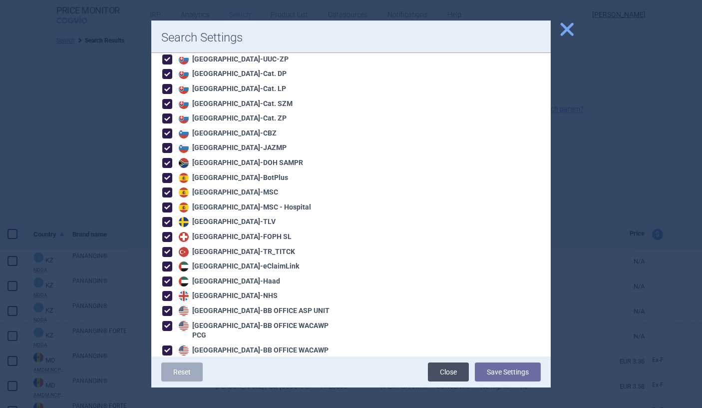
click at [447, 375] on link "Close" at bounding box center [448, 371] width 41 height 19
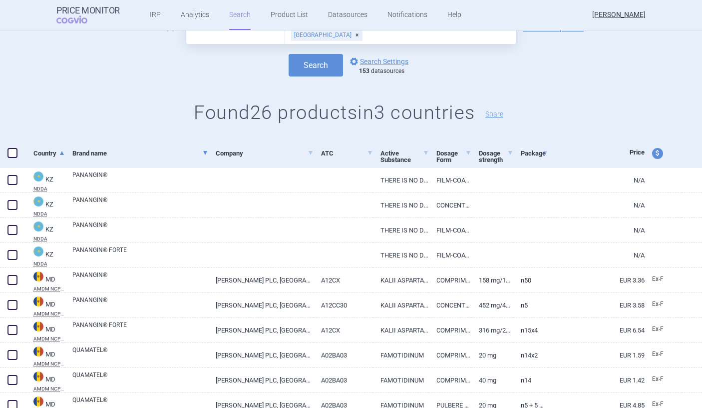
scroll to position [82, 0]
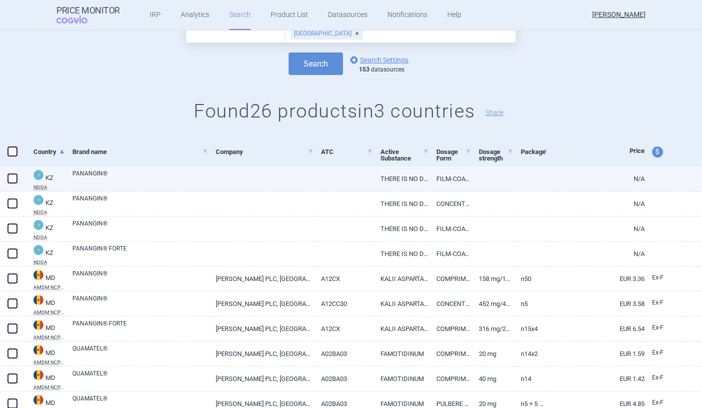
click at [387, 175] on link "THERE IS NO DATA" at bounding box center [401, 178] width 56 height 24
select select "EUR"
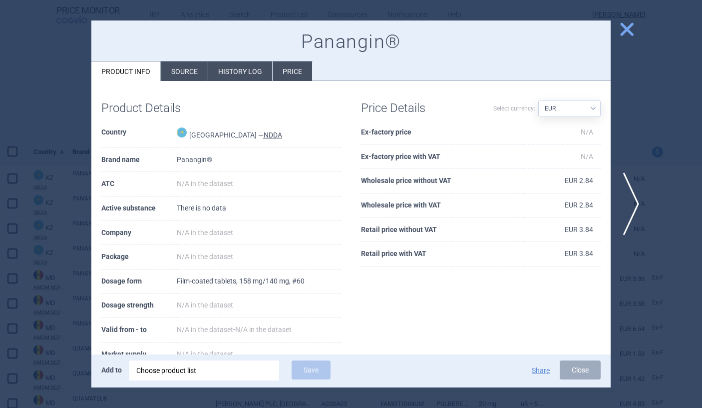
click at [281, 77] on li "Price" at bounding box center [292, 70] width 39 height 19
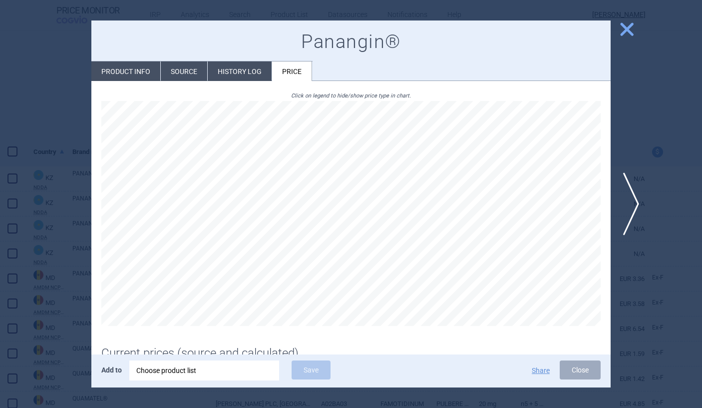
click at [257, 73] on li "History log" at bounding box center [240, 70] width 64 height 19
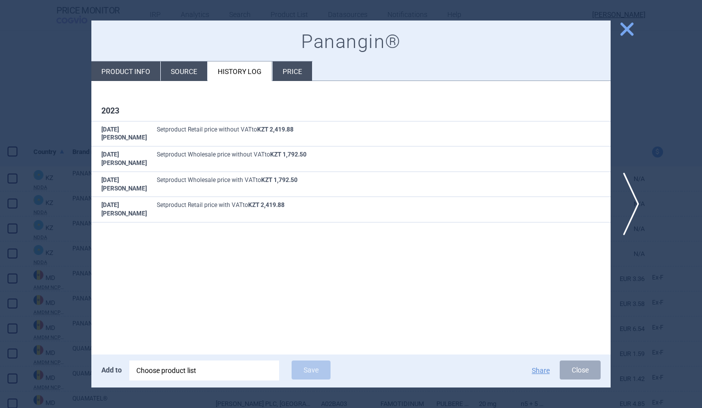
click at [635, 32] on span "close" at bounding box center [626, 28] width 17 height 17
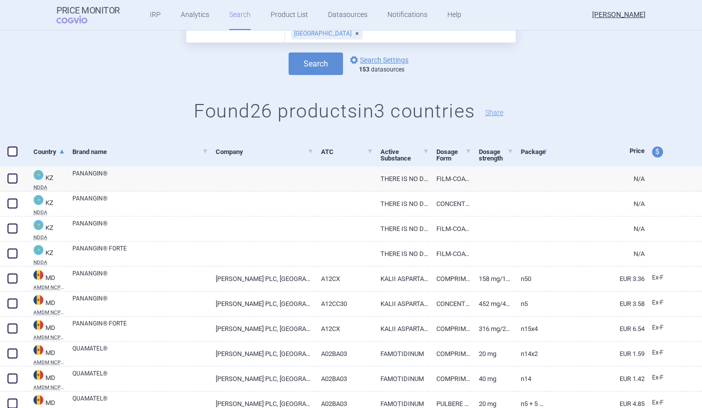
click at [18, 152] on span at bounding box center [12, 151] width 15 height 15
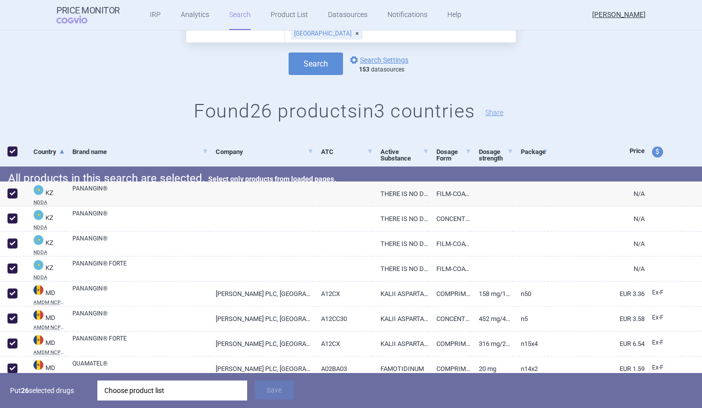
click at [16, 150] on span at bounding box center [12, 151] width 10 height 10
checkbox input "false"
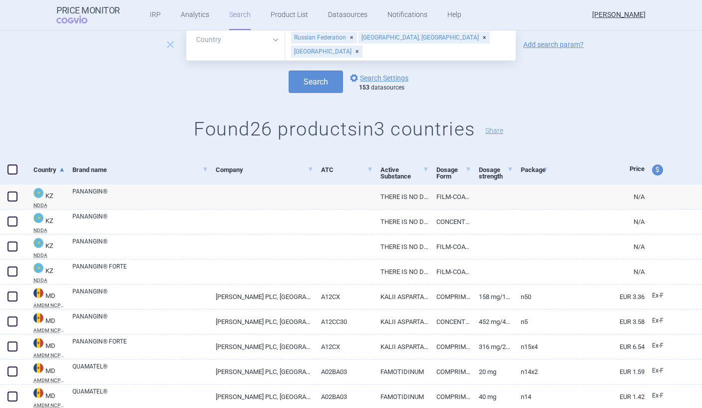
scroll to position [68, 0]
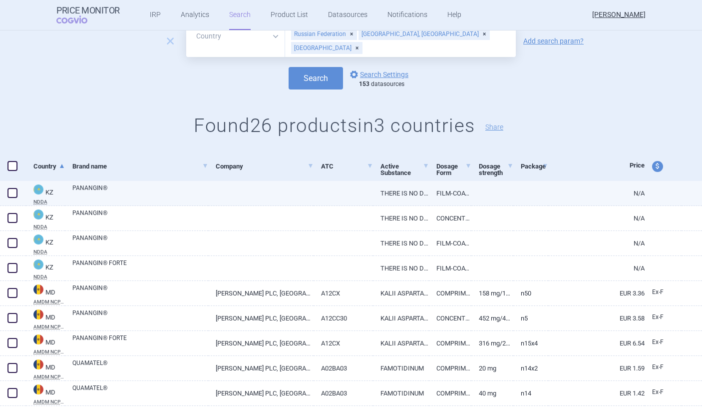
click at [481, 194] on link at bounding box center [493, 190] width 42 height 18
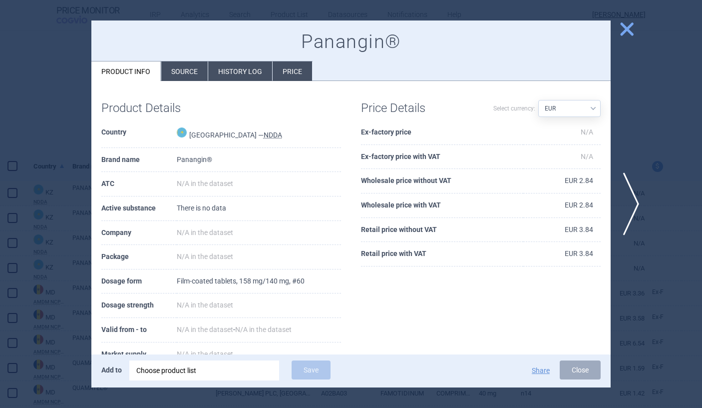
click at [633, 24] on span "close" at bounding box center [626, 28] width 17 height 17
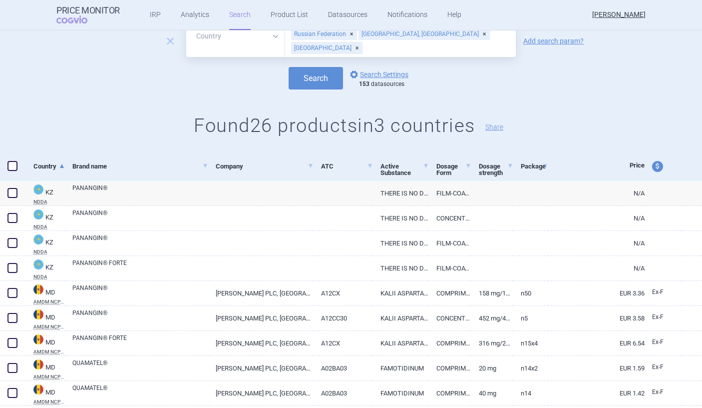
click at [654, 174] on div "price and currency" at bounding box center [663, 166] width 37 height 29
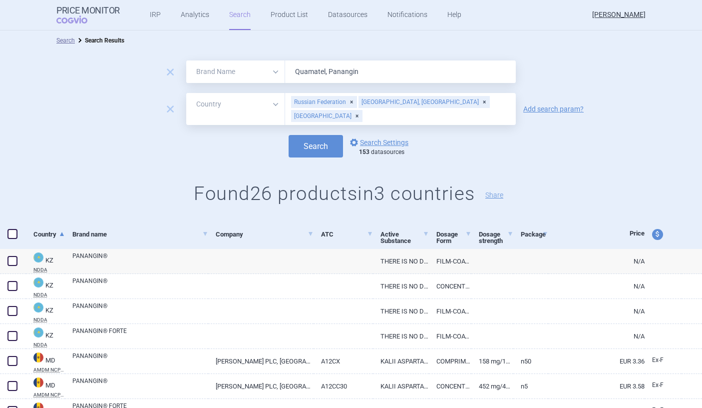
click at [10, 237] on span at bounding box center [12, 234] width 10 height 10
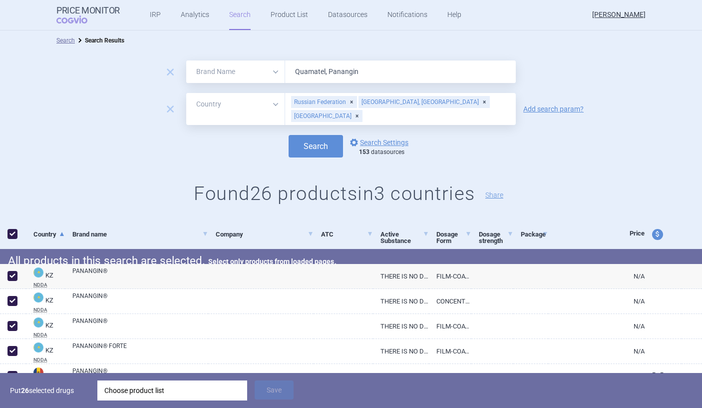
click at [125, 395] on div "Choose product list" at bounding box center [172, 390] width 136 height 20
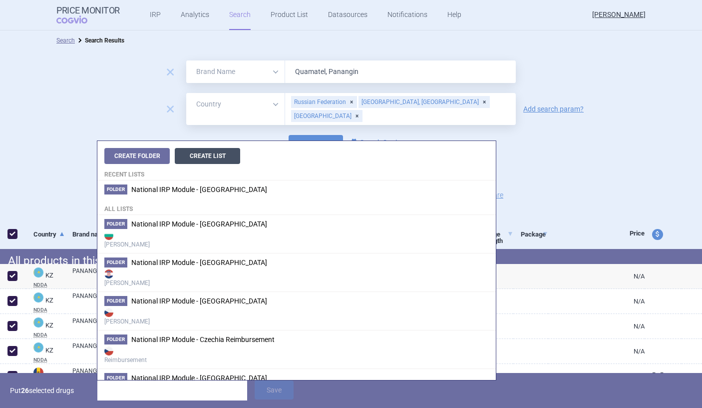
click at [228, 158] on button "Create List" at bounding box center [207, 156] width 65 height 16
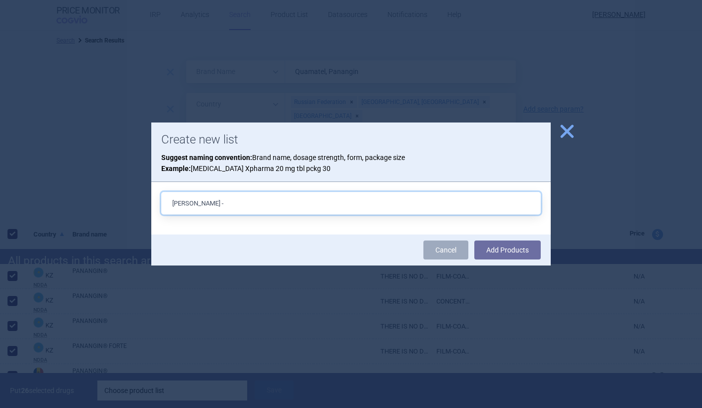
paste input "Quamatel or Panangin"
click at [231, 204] on input "Gedeon - Quamatel or Panangin" at bounding box center [351, 203] width 380 height 22
click at [292, 205] on input "Gedeon - Quamatel and Panangin" at bounding box center [351, 203] width 380 height 22
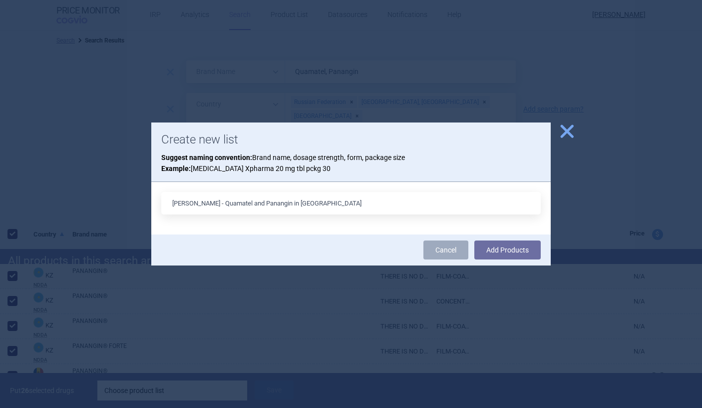
click at [543, 255] on div "Cancel Add Products" at bounding box center [351, 249] width 400 height 31
click at [534, 254] on button "Add Products" at bounding box center [508, 249] width 66 height 19
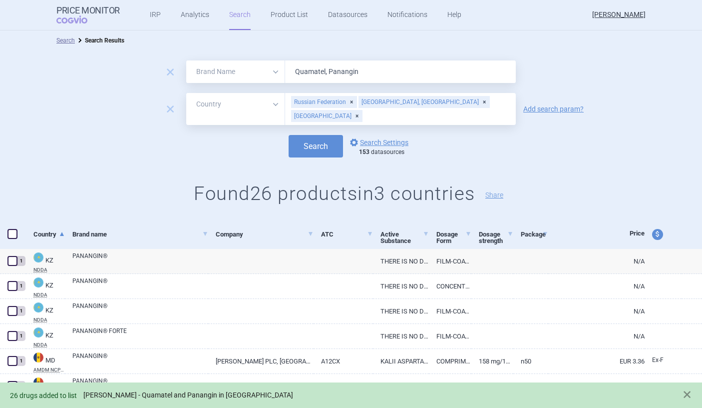
click at [165, 397] on link "Gedeon - Quamatel and Panangin in CIS" at bounding box center [188, 395] width 210 height 8
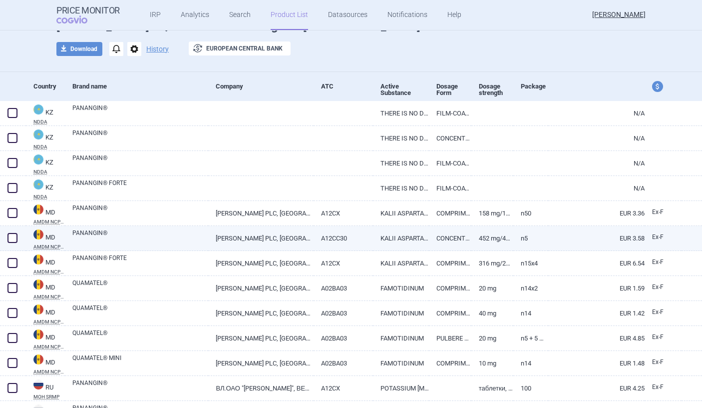
scroll to position [56, 0]
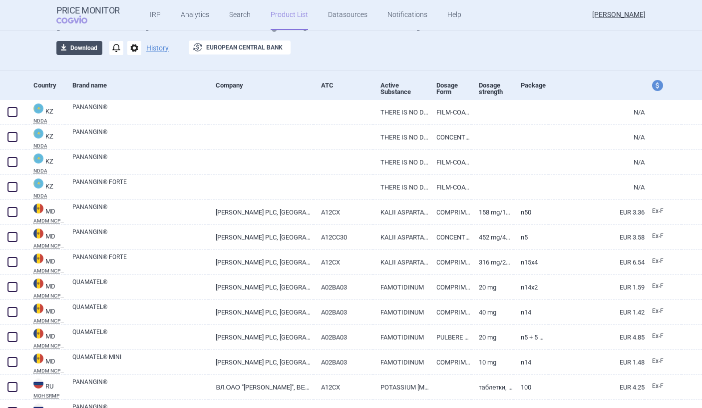
click at [89, 51] on button "download Download" at bounding box center [79, 48] width 46 height 14
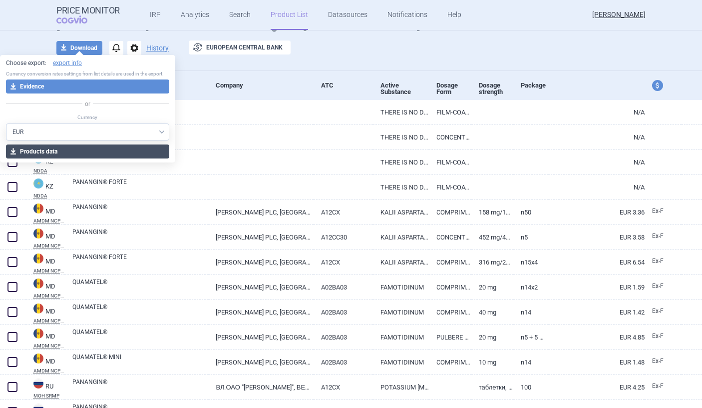
click at [84, 149] on button "download Products data" at bounding box center [87, 151] width 163 height 14
click at [521, 18] on div "Price Monitor COGVIO IRP Analytics Search Product List Datasources Notification…" at bounding box center [351, 15] width 590 height 30
